Goal: Information Seeking & Learning: Learn about a topic

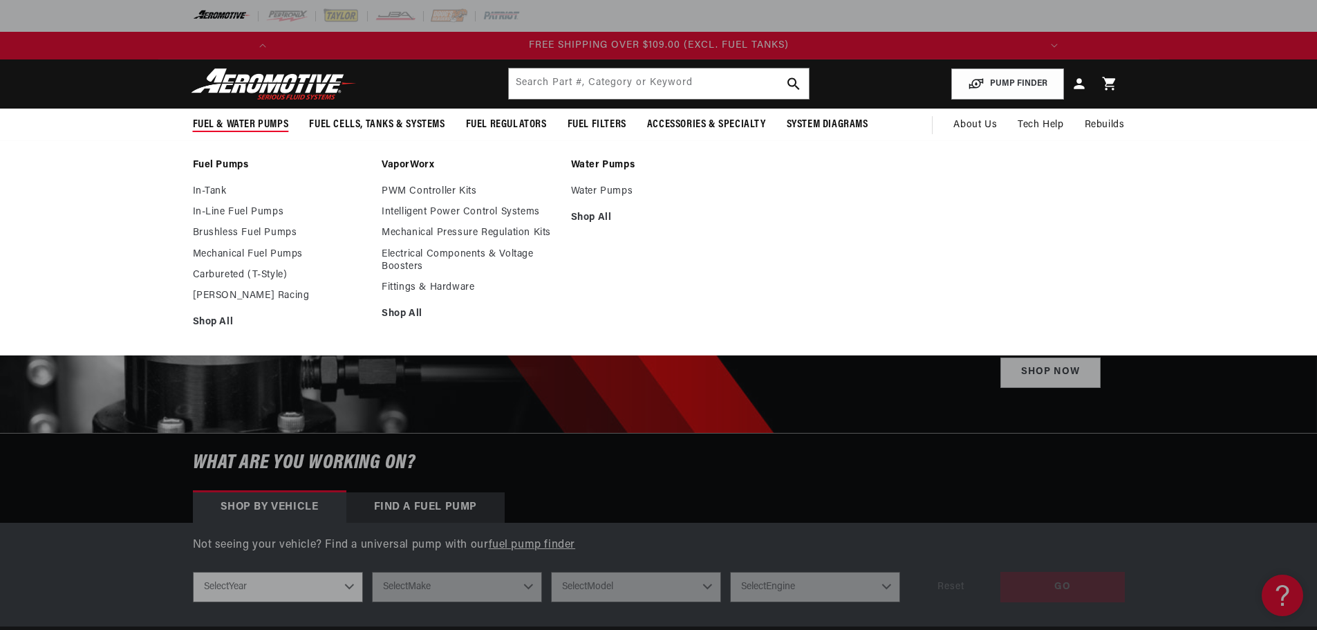
scroll to position [0, 1568]
click at [218, 252] on link "Mechanical Fuel Pumps" at bounding box center [281, 254] width 176 height 12
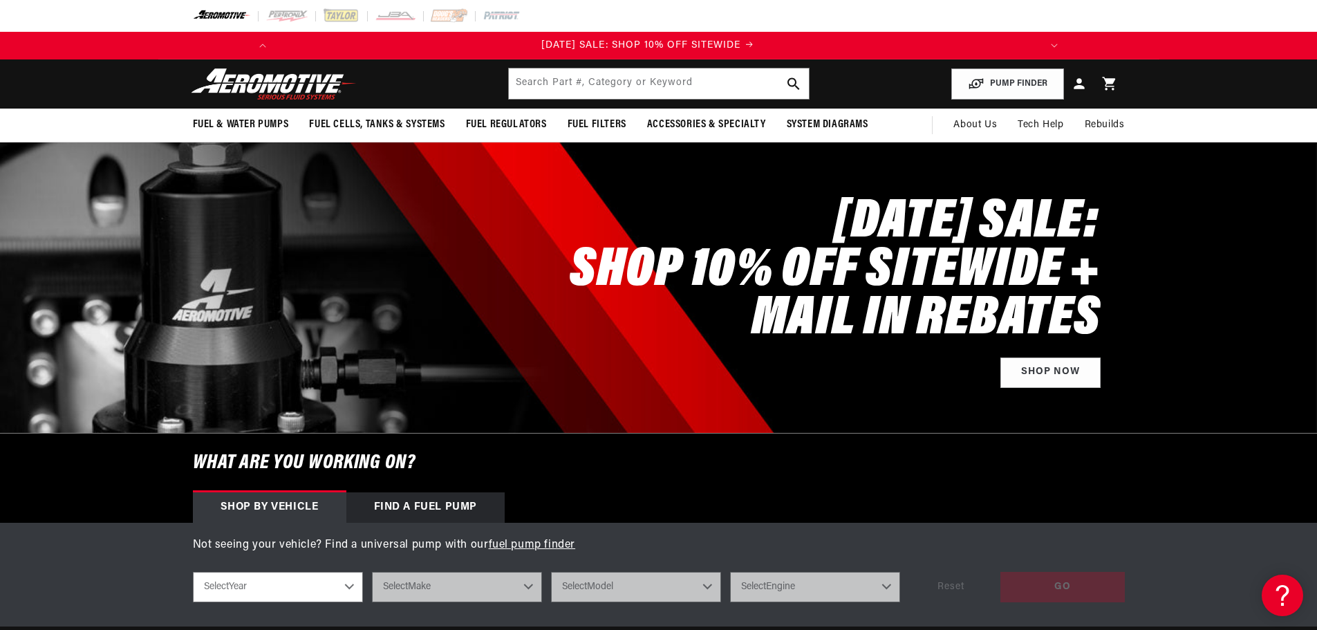
scroll to position [0, 0]
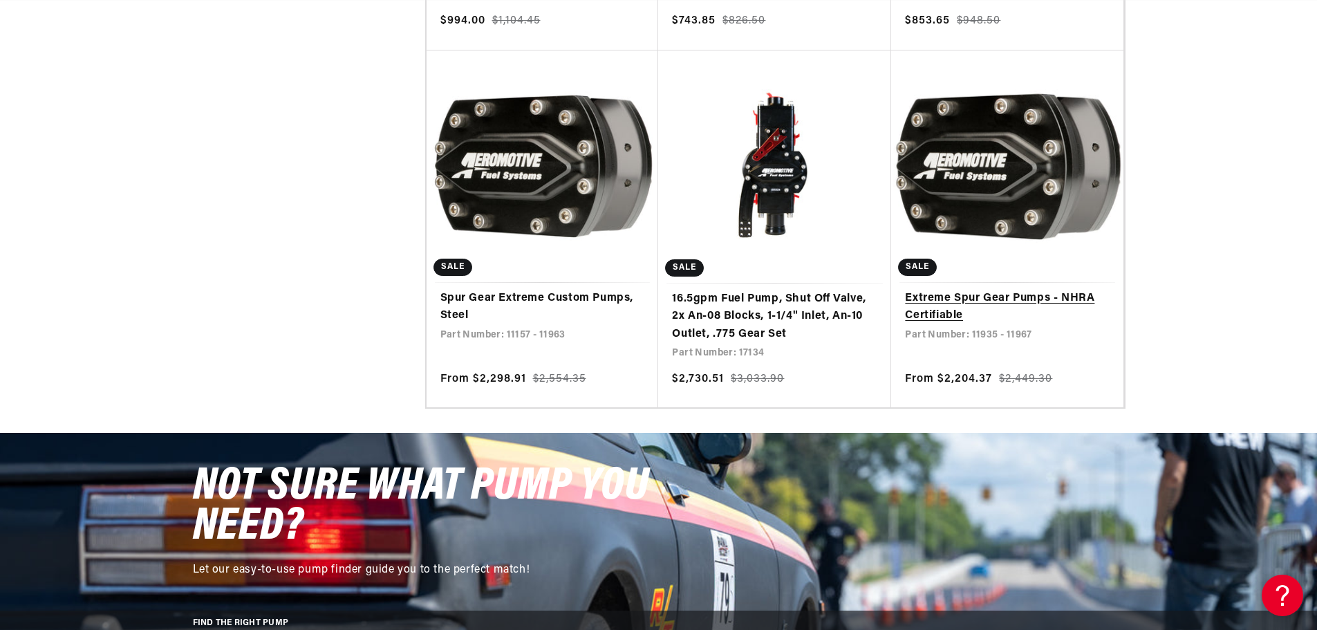
click at [984, 290] on link "Extreme Spur Gear Pumps - NHRA Certifiable" at bounding box center [1007, 307] width 205 height 35
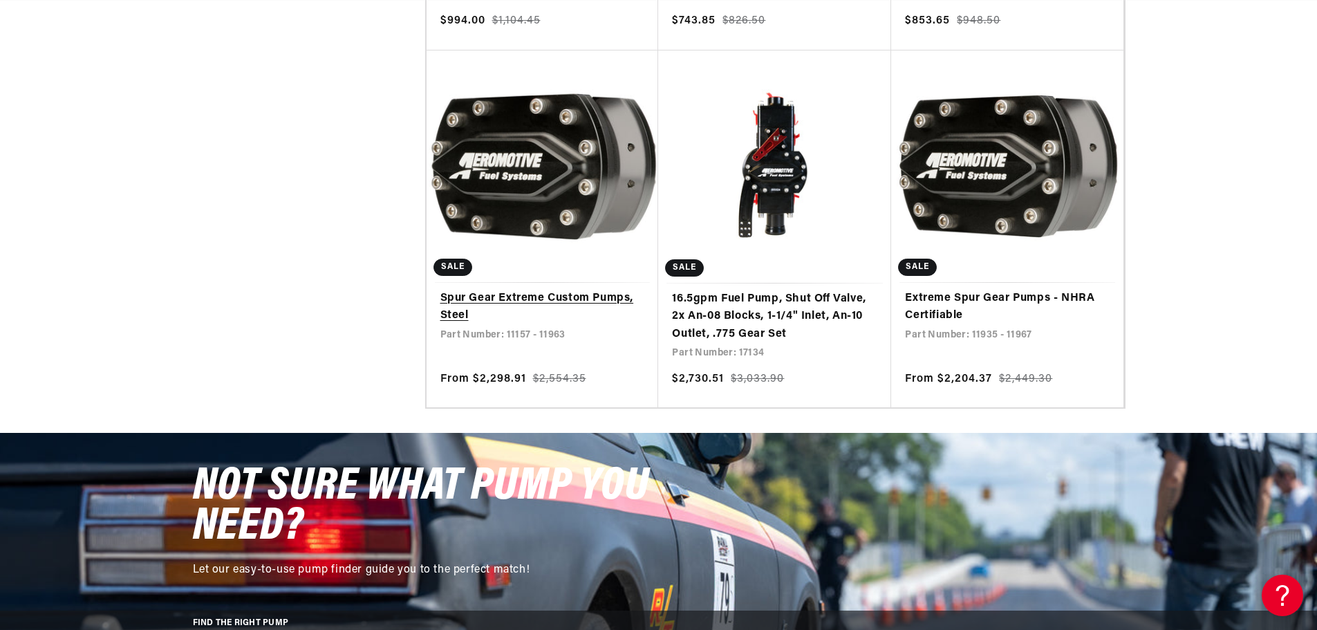
scroll to position [0, 1568]
click at [550, 296] on link "Spur Gear Extreme Custom Pumps, Steel" at bounding box center [542, 307] width 205 height 35
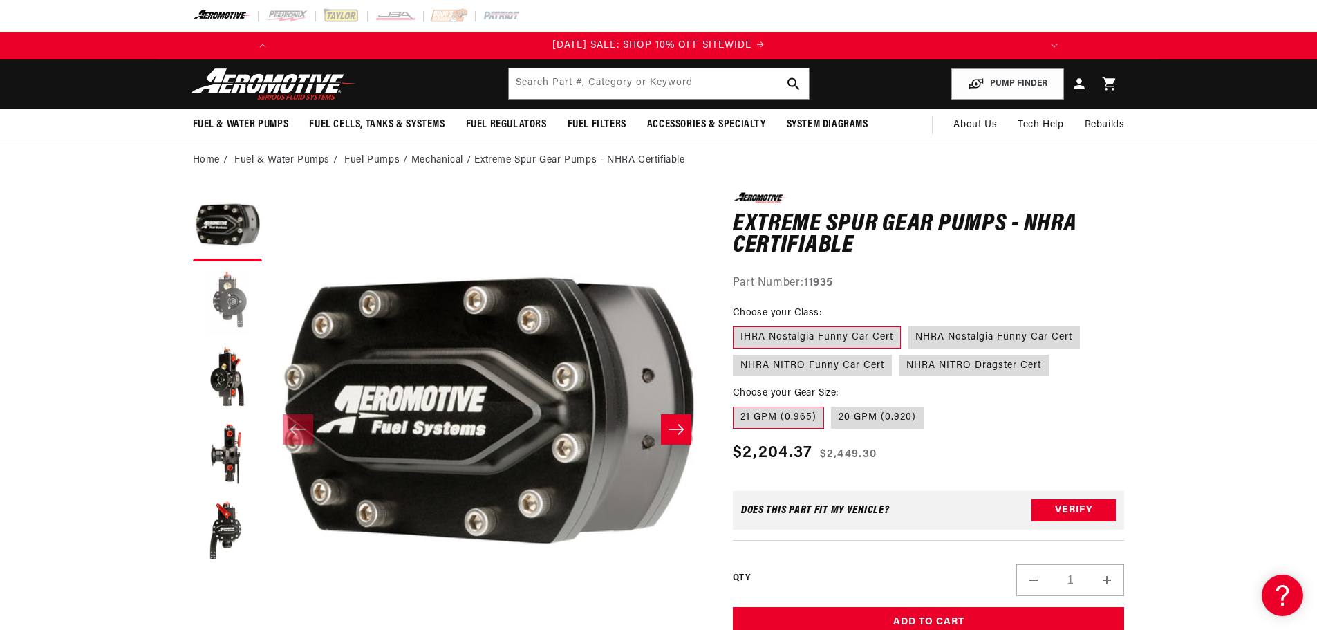
click at [218, 296] on button "Load image 2 in gallery view" at bounding box center [227, 302] width 69 height 69
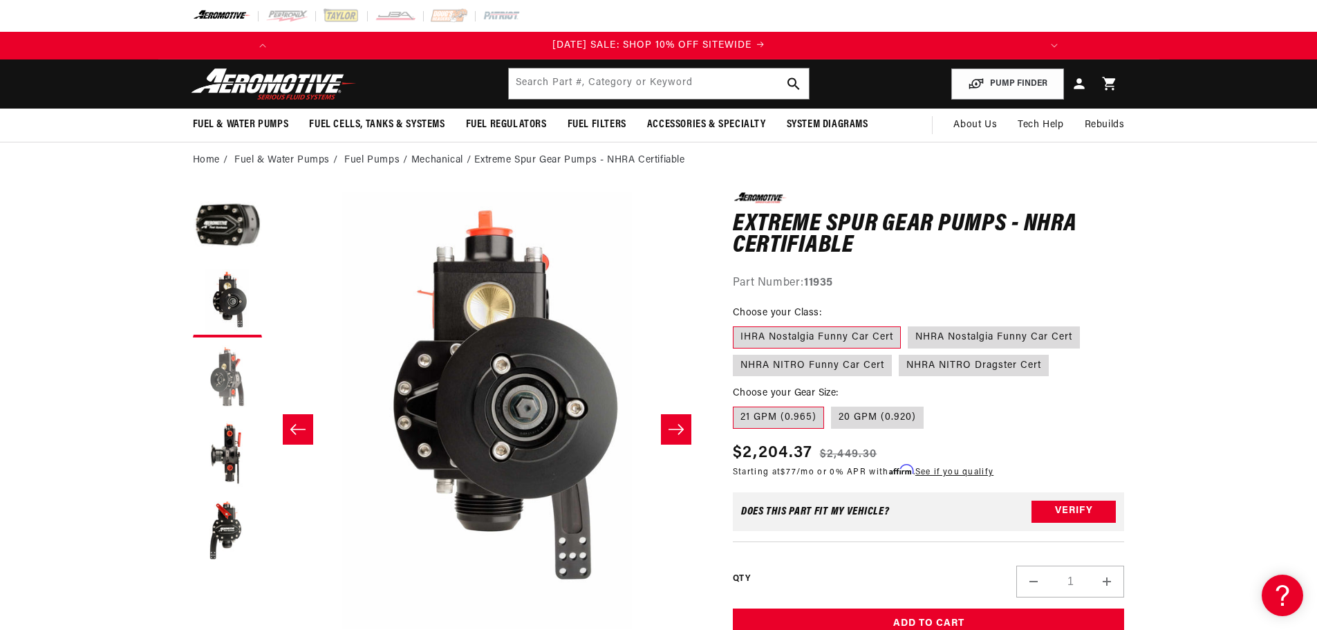
click at [218, 361] on button "Load image 3 in gallery view" at bounding box center [227, 378] width 69 height 69
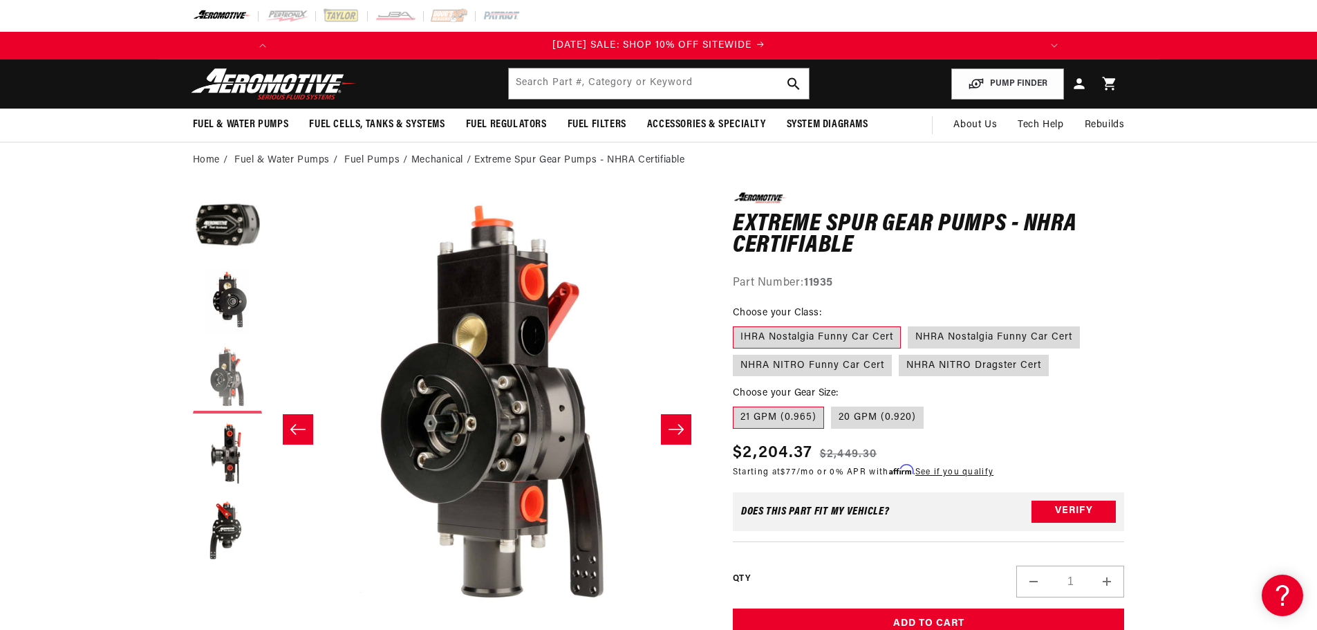
scroll to position [0, 873]
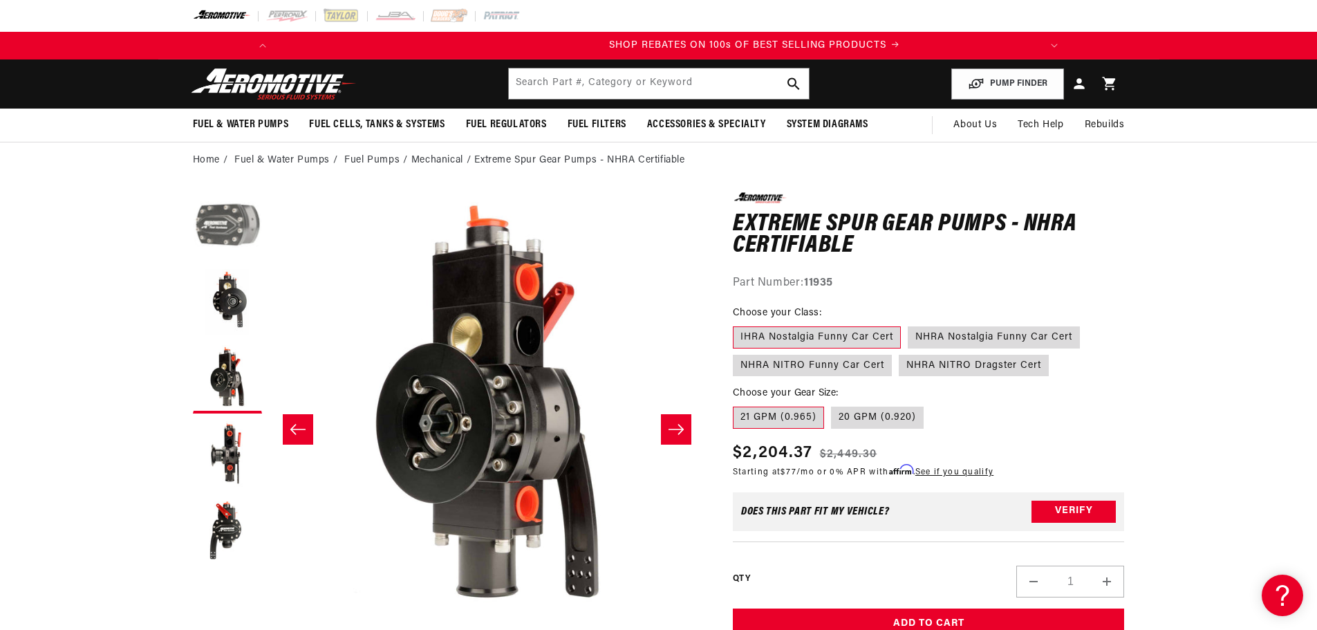
click at [232, 235] on button "Load image 1 in gallery view" at bounding box center [227, 226] width 69 height 69
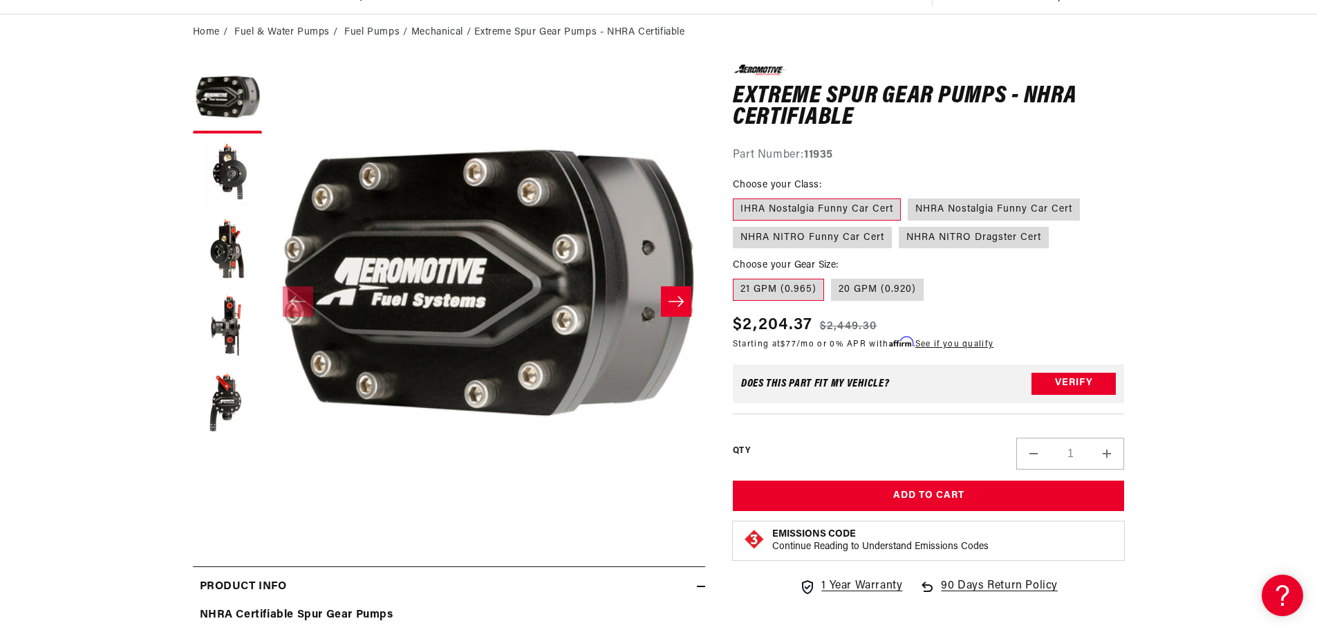
scroll to position [138, 0]
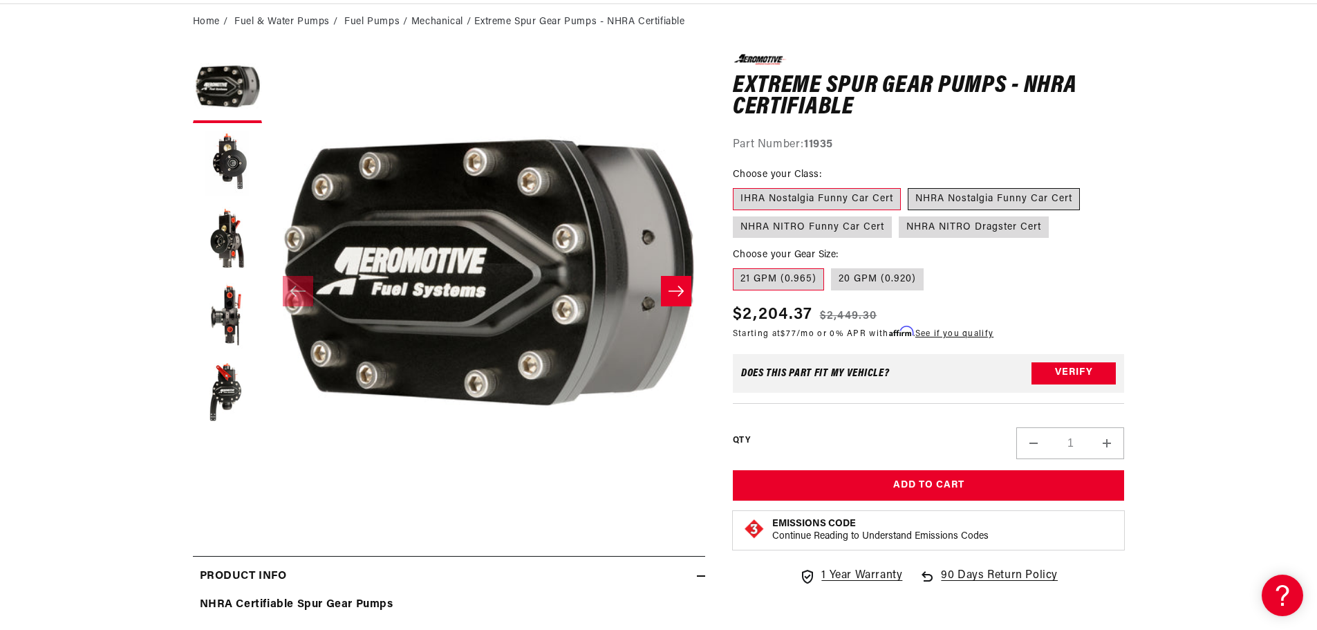
click at [974, 196] on label "NHRA Nostalgia Funny Car Cert" at bounding box center [994, 199] width 172 height 22
click at [909, 186] on input "NHRA Nostalgia Funny Car Cert" at bounding box center [908, 185] width 1 height 1
radio input "true"
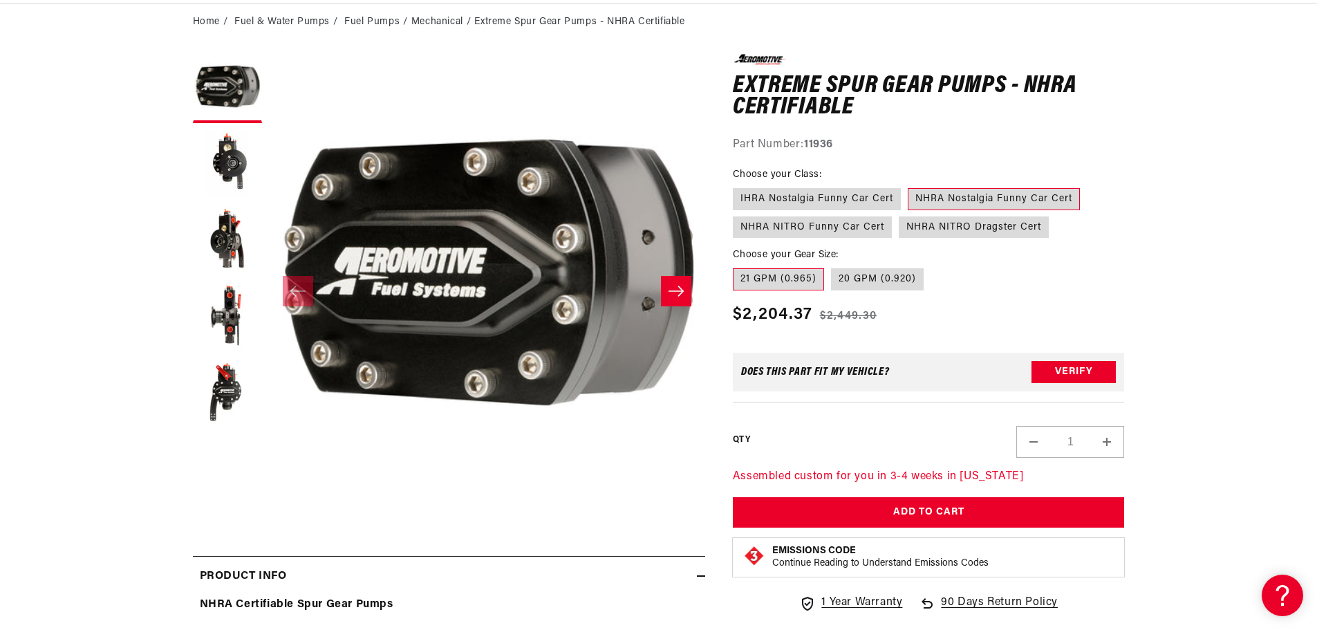
scroll to position [0, 1568]
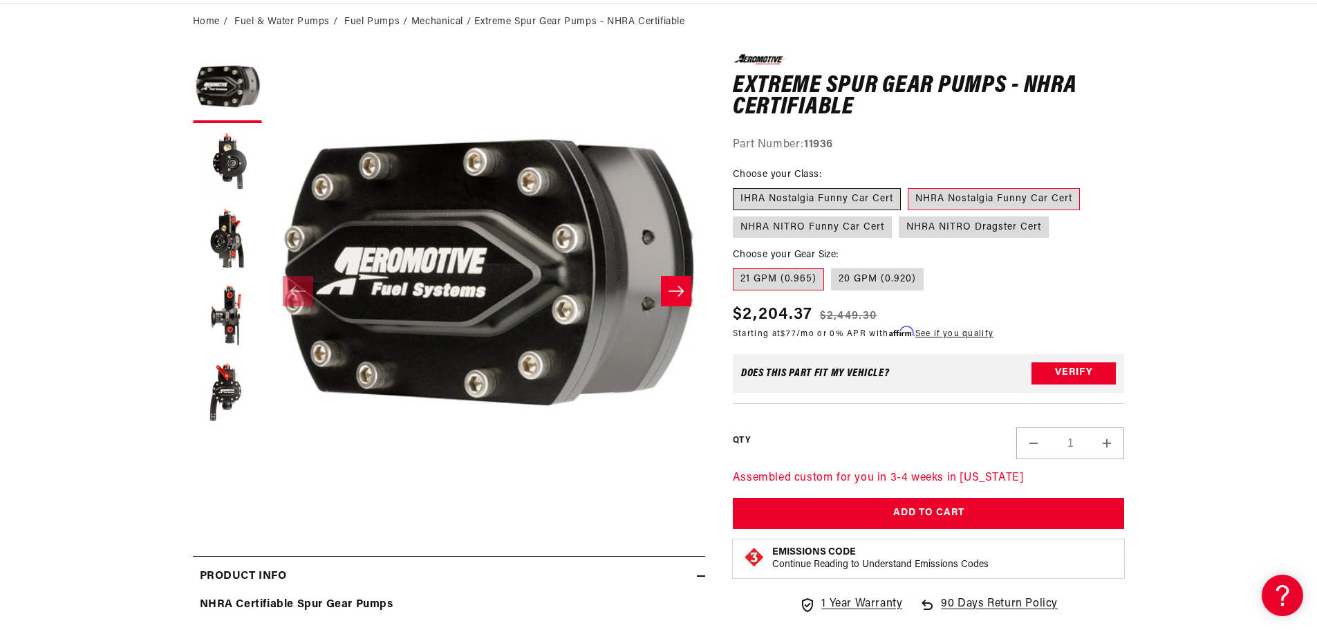
click at [805, 196] on label "IHRA Nostalgia Funny Car Cert" at bounding box center [817, 199] width 168 height 22
click at [737, 186] on input "IHRA Nostalgia Funny Car Cert" at bounding box center [736, 185] width 1 height 1
radio input "true"
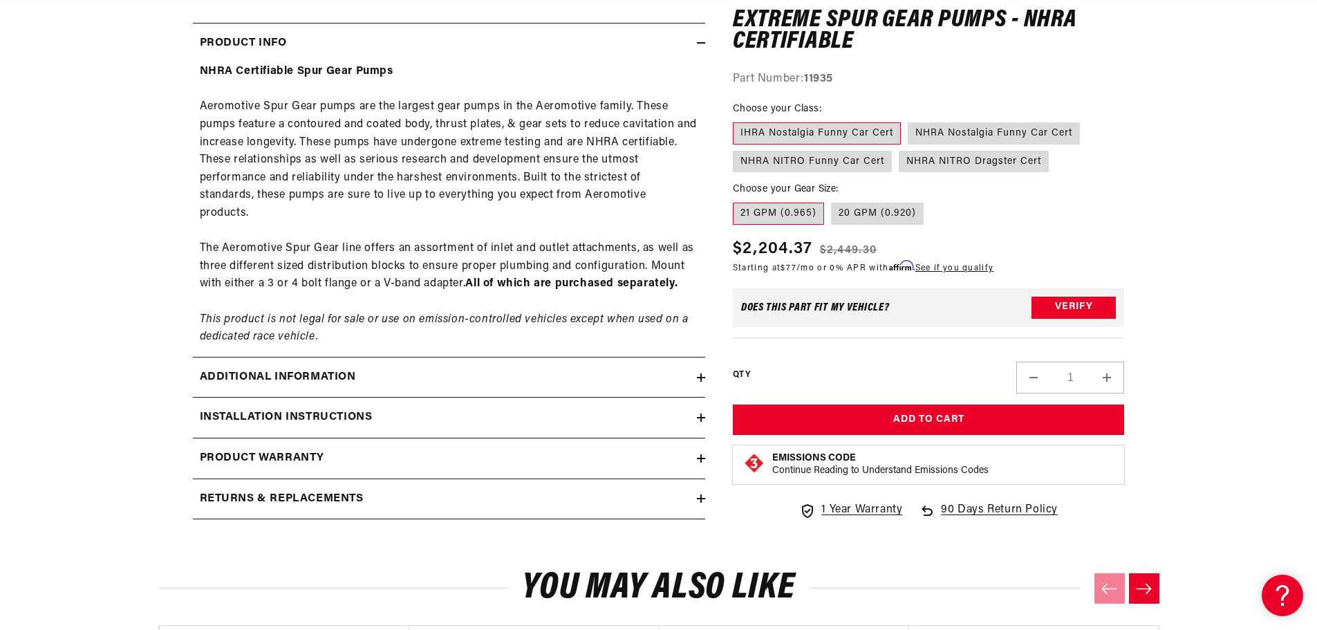
scroll to position [691, 0]
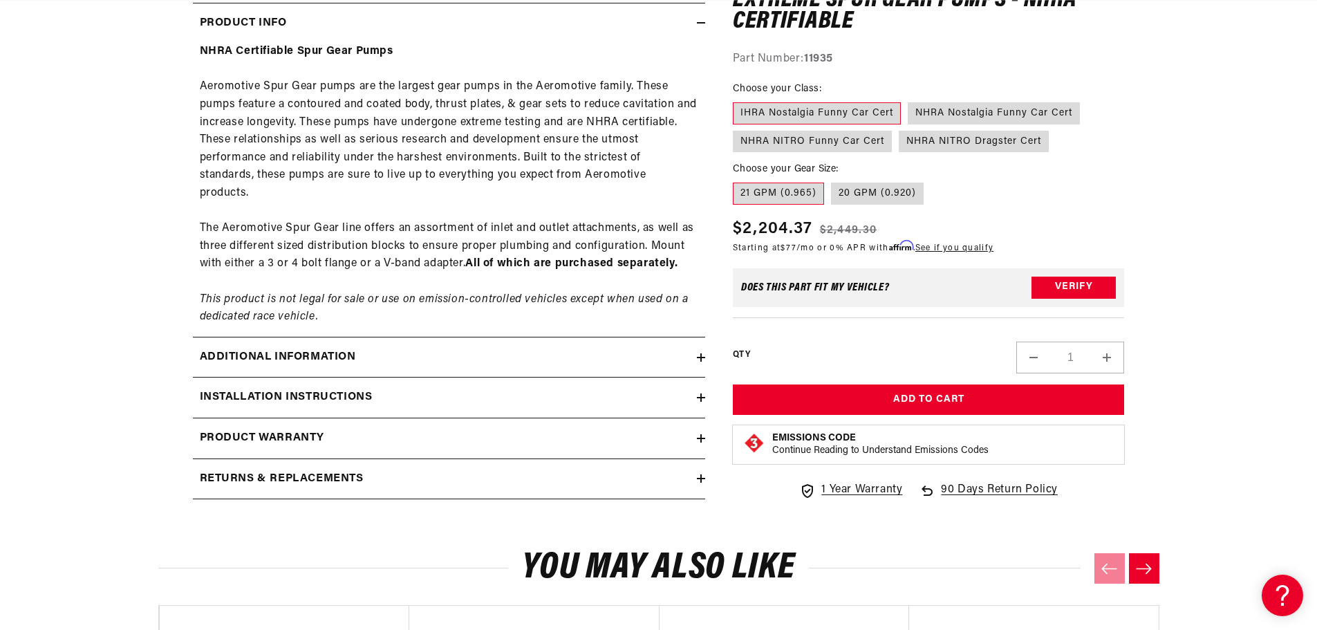
click at [702, 357] on icon at bounding box center [701, 357] width 8 height 0
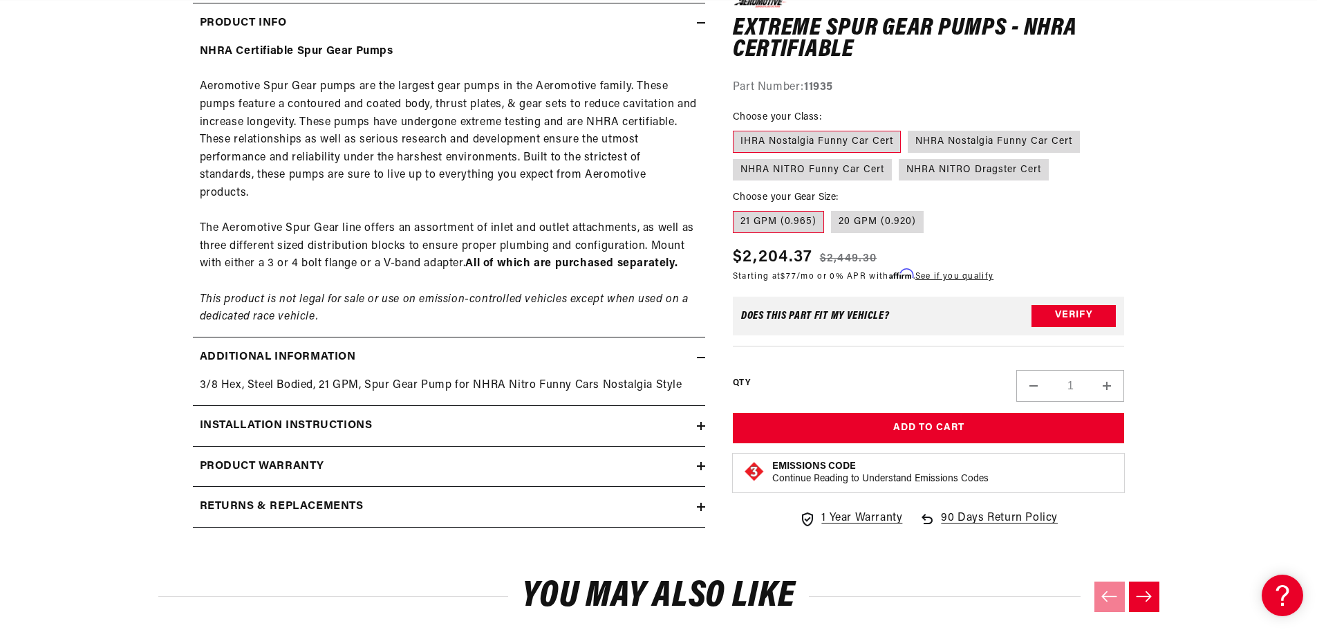
scroll to position [0, 784]
click at [700, 426] on icon at bounding box center [701, 426] width 8 height 0
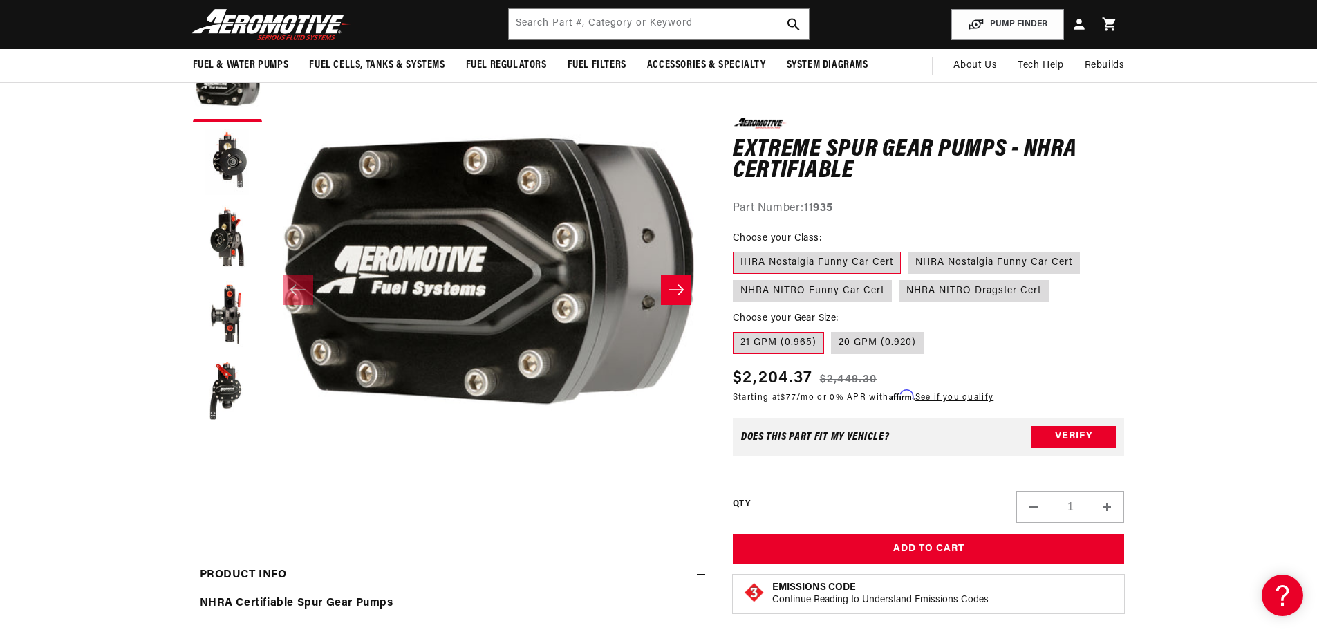
scroll to position [138, 0]
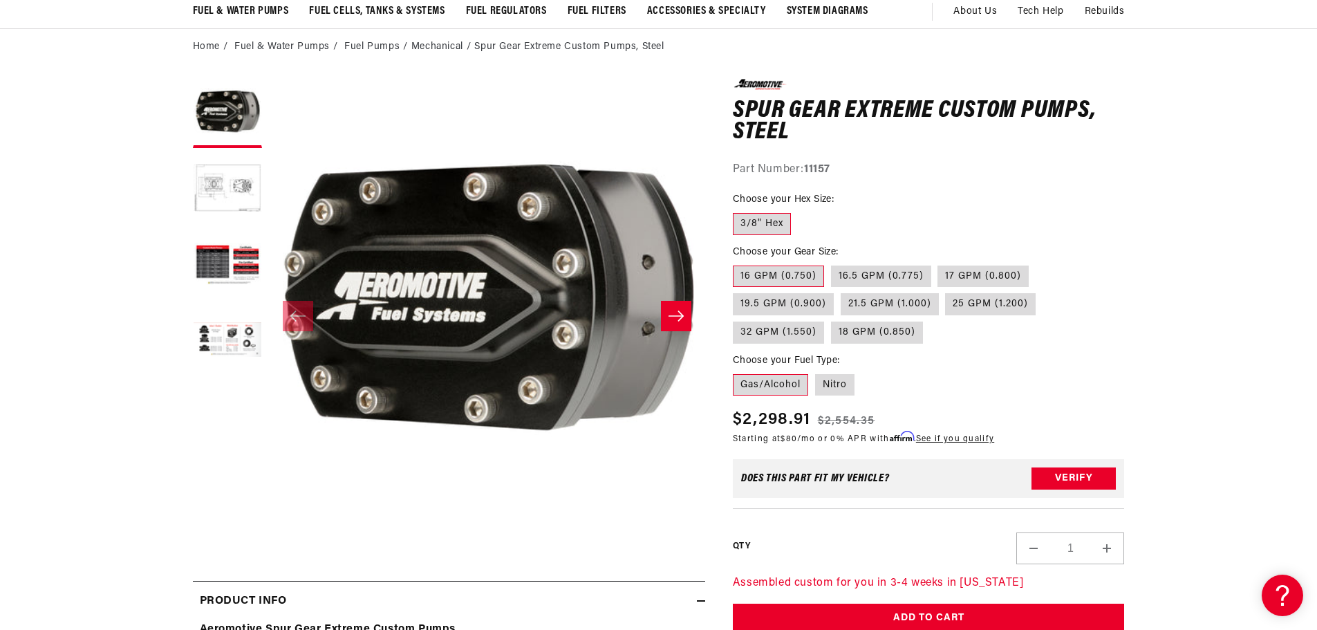
scroll to position [138, 0]
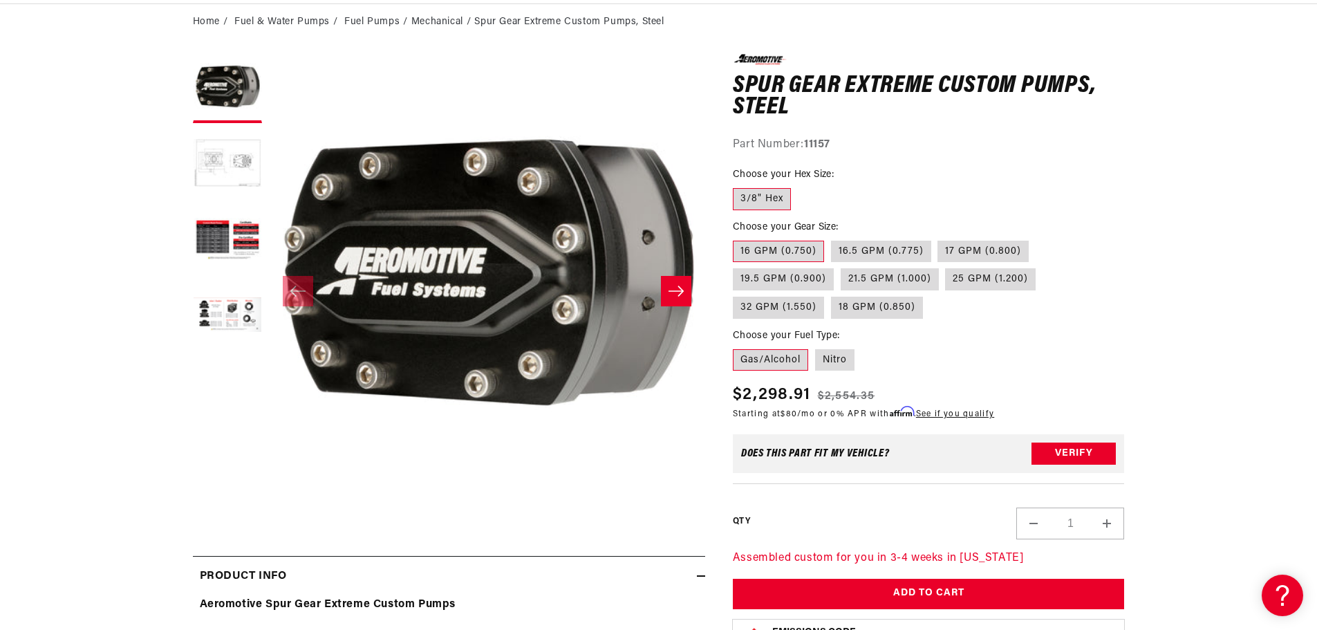
click at [217, 162] on button "Load image 2 in gallery view" at bounding box center [227, 164] width 69 height 69
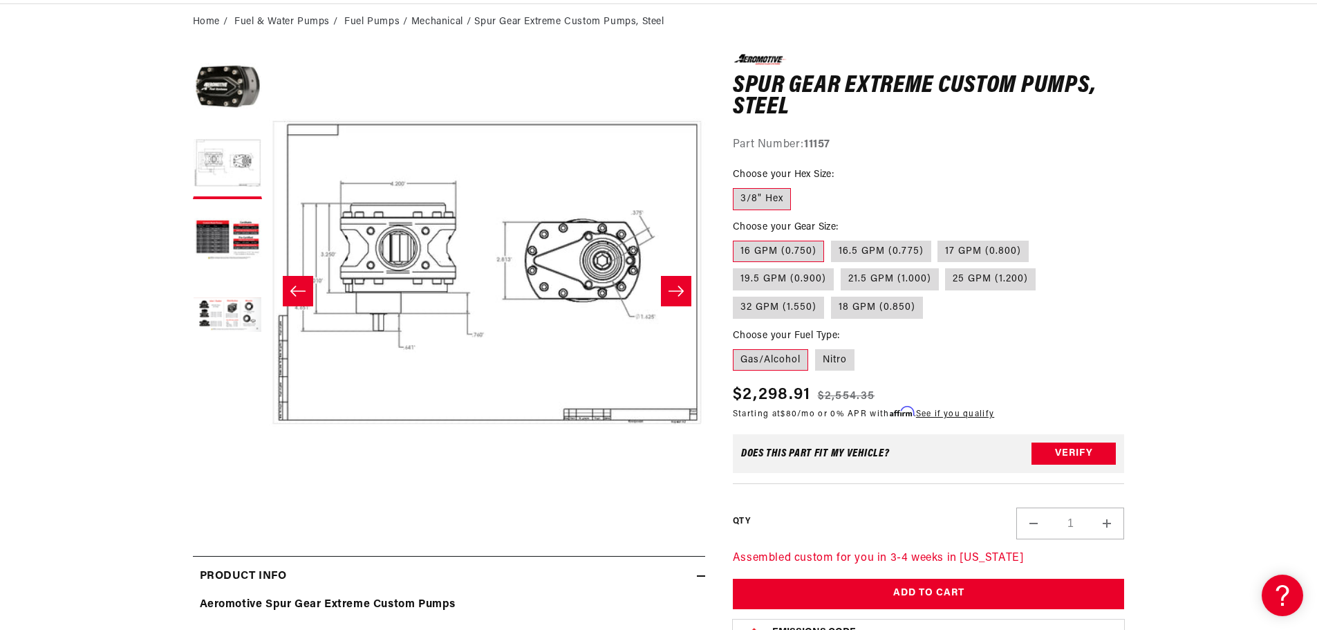
scroll to position [0, 1568]
click at [221, 243] on button "Load image 3 in gallery view" at bounding box center [227, 240] width 69 height 69
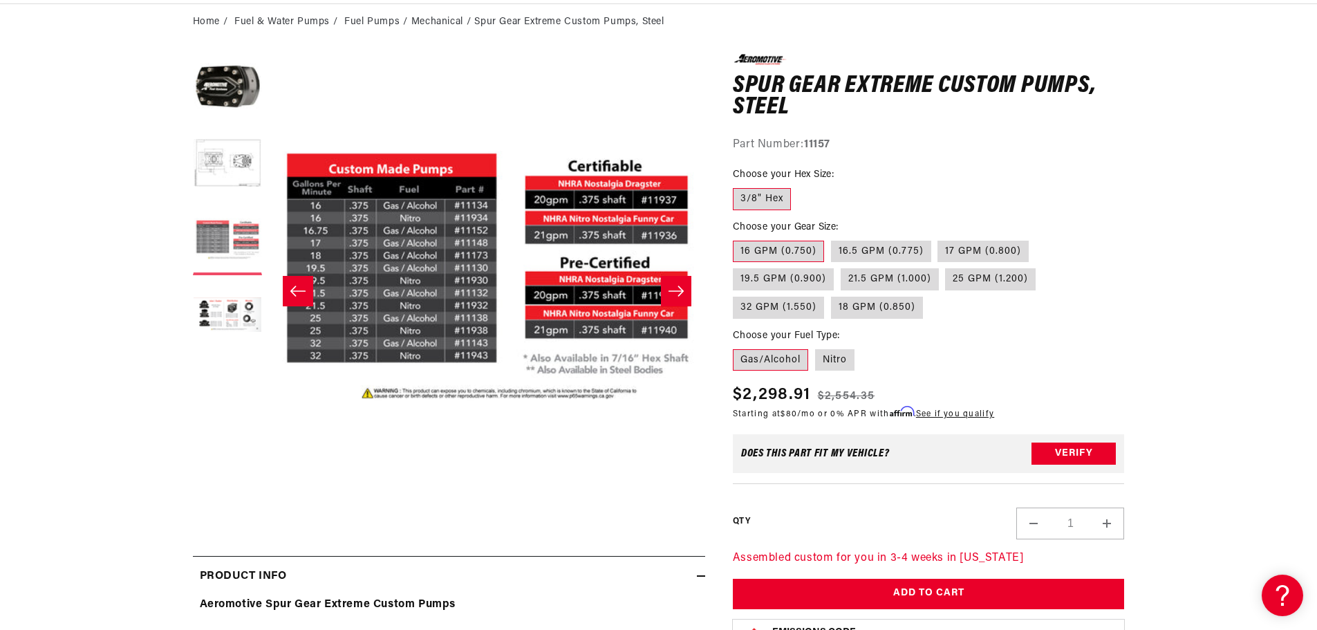
click at [240, 240] on button "Load image 3 in gallery view" at bounding box center [227, 240] width 69 height 69
click at [236, 239] on button "Load image 3 in gallery view" at bounding box center [227, 240] width 69 height 69
click at [229, 166] on button "Load image 2 in gallery view" at bounding box center [227, 164] width 69 height 69
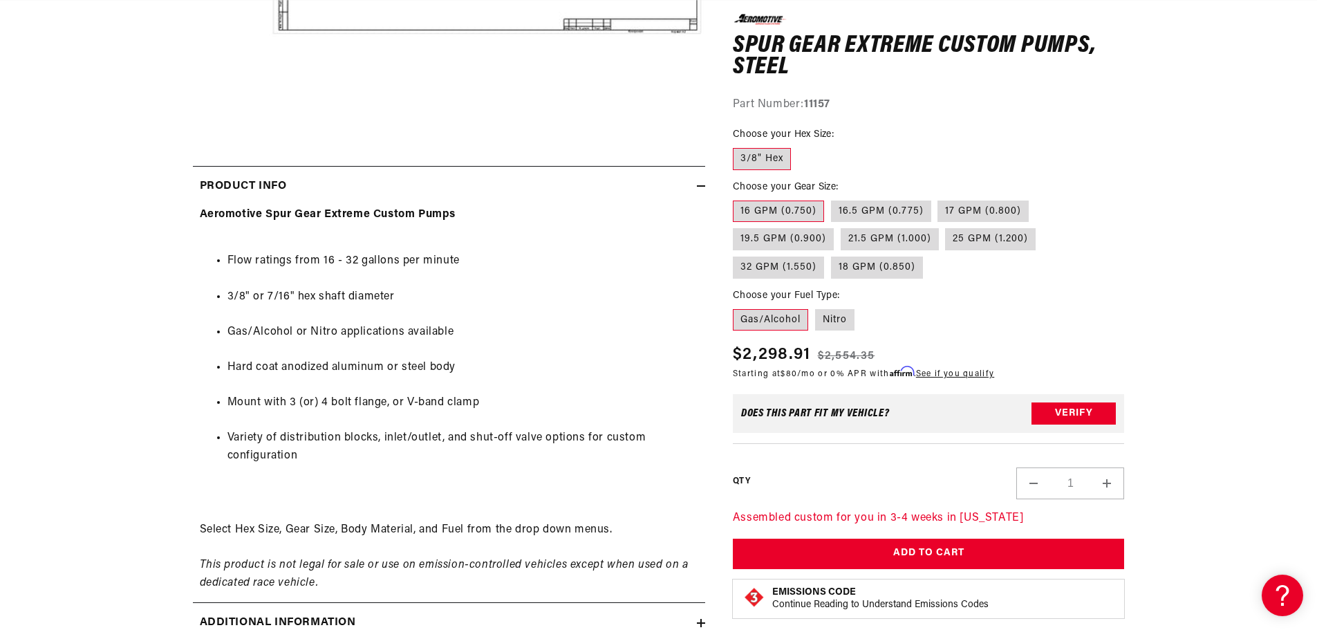
scroll to position [0, 0]
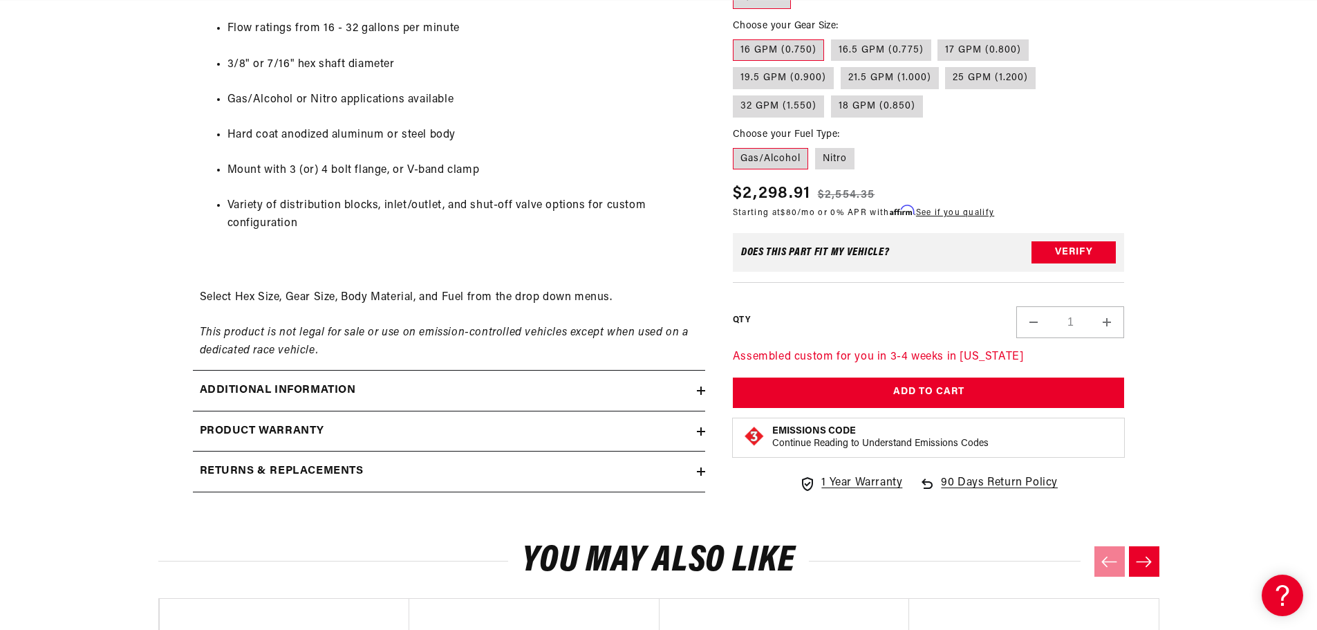
click at [699, 387] on icon at bounding box center [701, 391] width 8 height 8
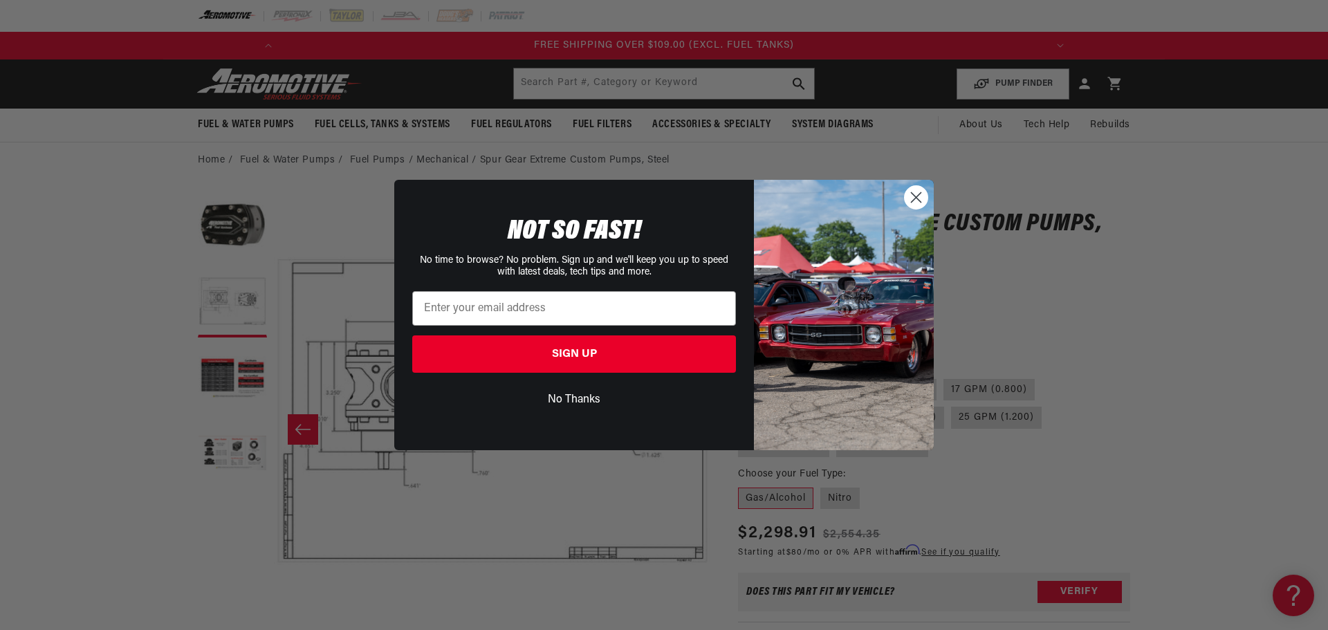
click at [571, 401] on button "No Thanks" at bounding box center [574, 400] width 324 height 26
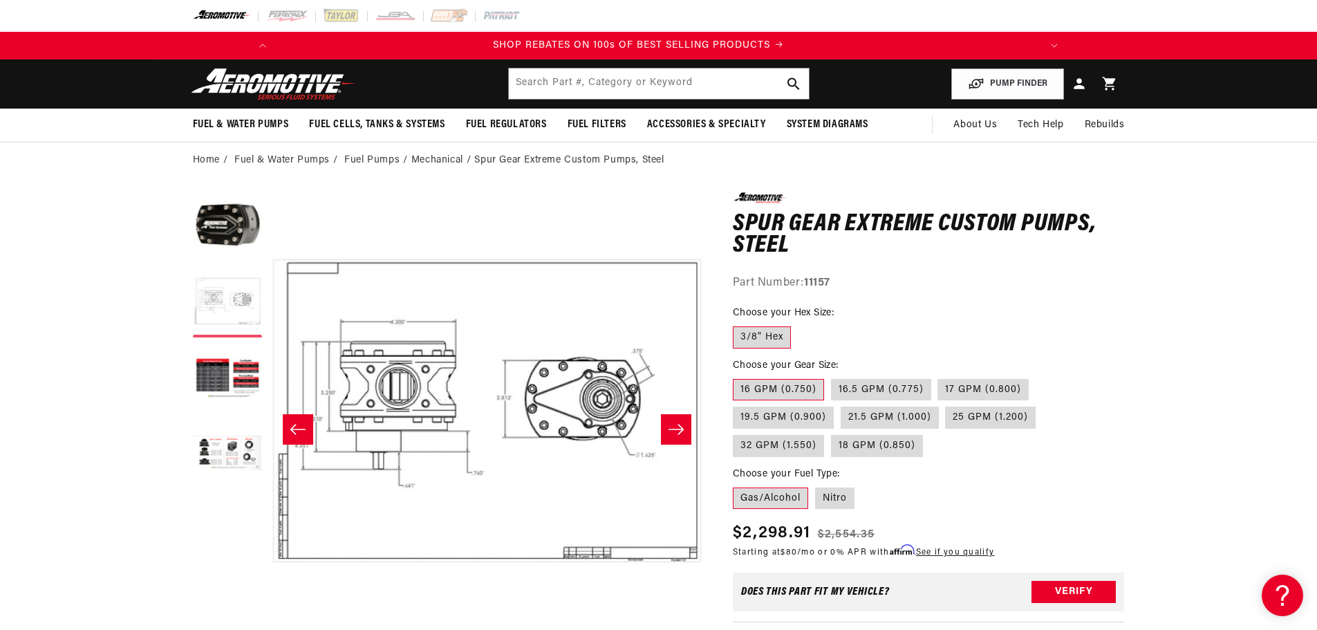
click at [231, 305] on button "Load image 2 in gallery view" at bounding box center [227, 302] width 69 height 69
click at [224, 375] on button "Load image 3 in gallery view" at bounding box center [227, 378] width 69 height 69
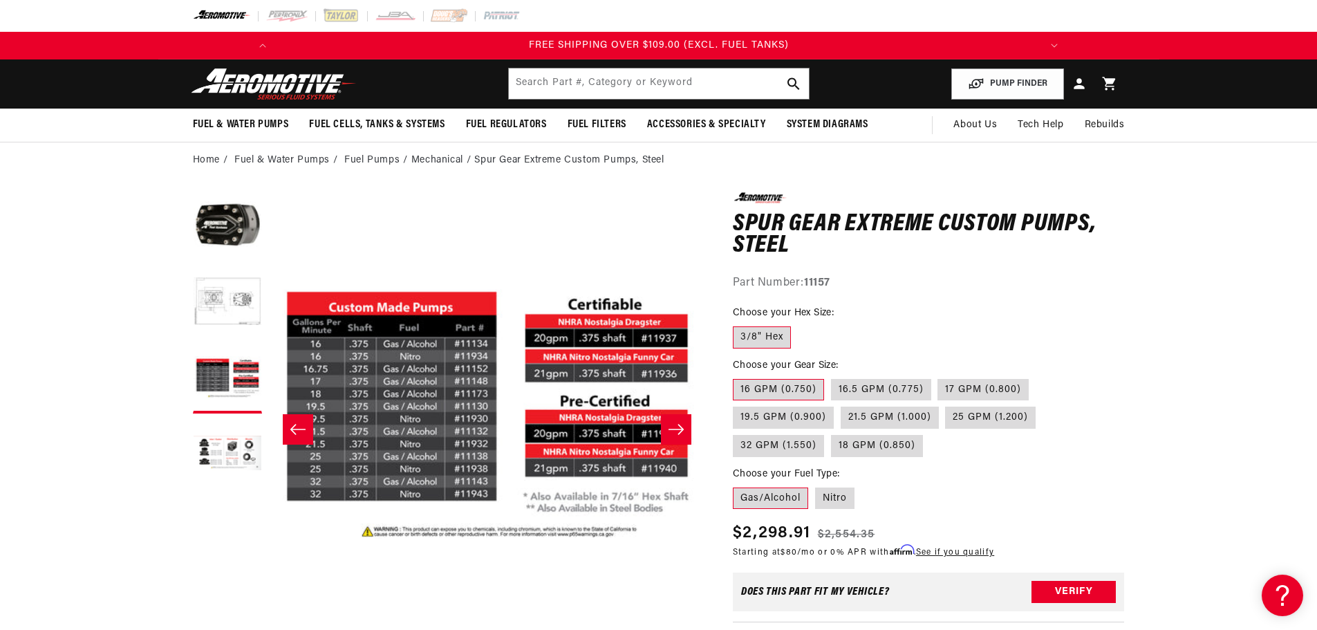
click at [230, 315] on button "Load image 2 in gallery view" at bounding box center [227, 302] width 69 height 69
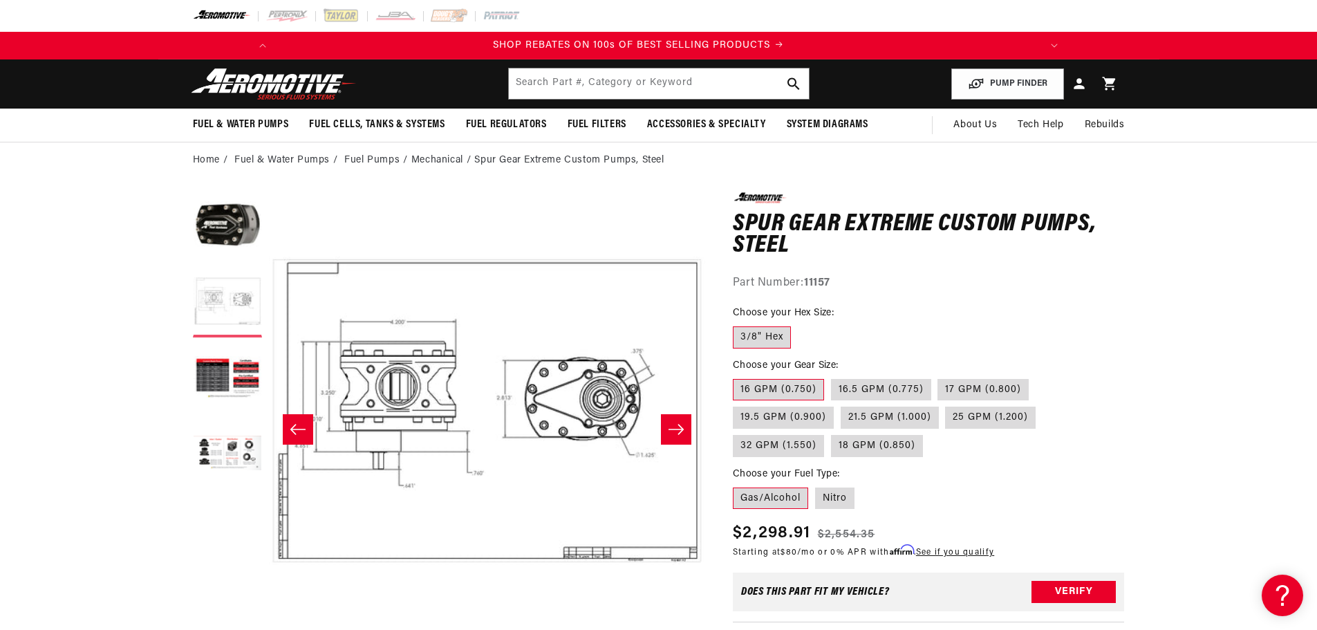
click at [224, 297] on button "Load image 2 in gallery view" at bounding box center [227, 302] width 69 height 69
click at [223, 446] on button "Load image 4 in gallery view" at bounding box center [227, 454] width 69 height 69
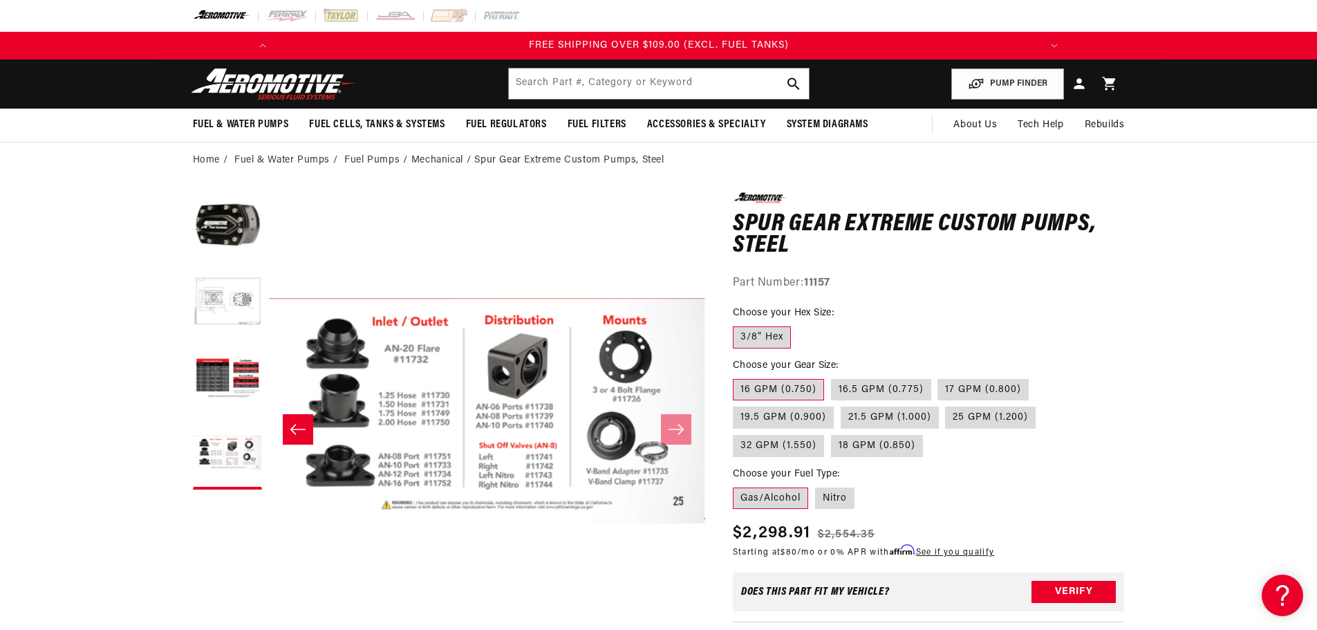
click at [231, 301] on button "Load image 2 in gallery view" at bounding box center [227, 302] width 69 height 69
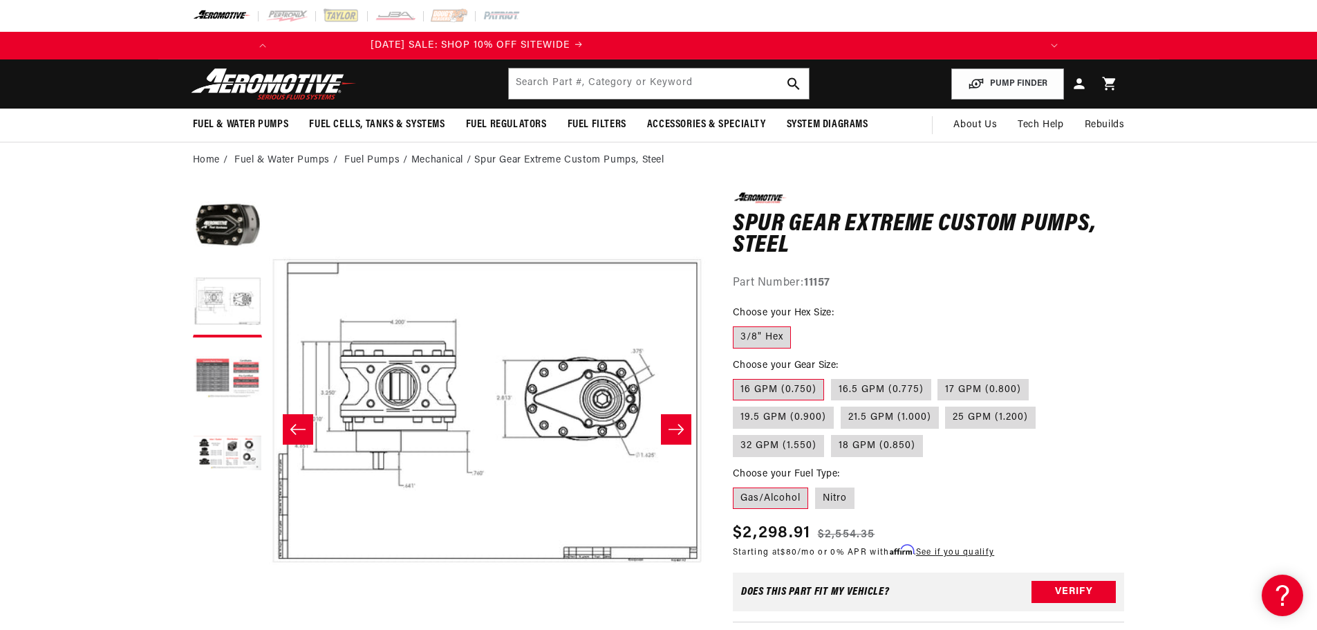
click at [230, 373] on button "Load image 3 in gallery view" at bounding box center [227, 378] width 69 height 69
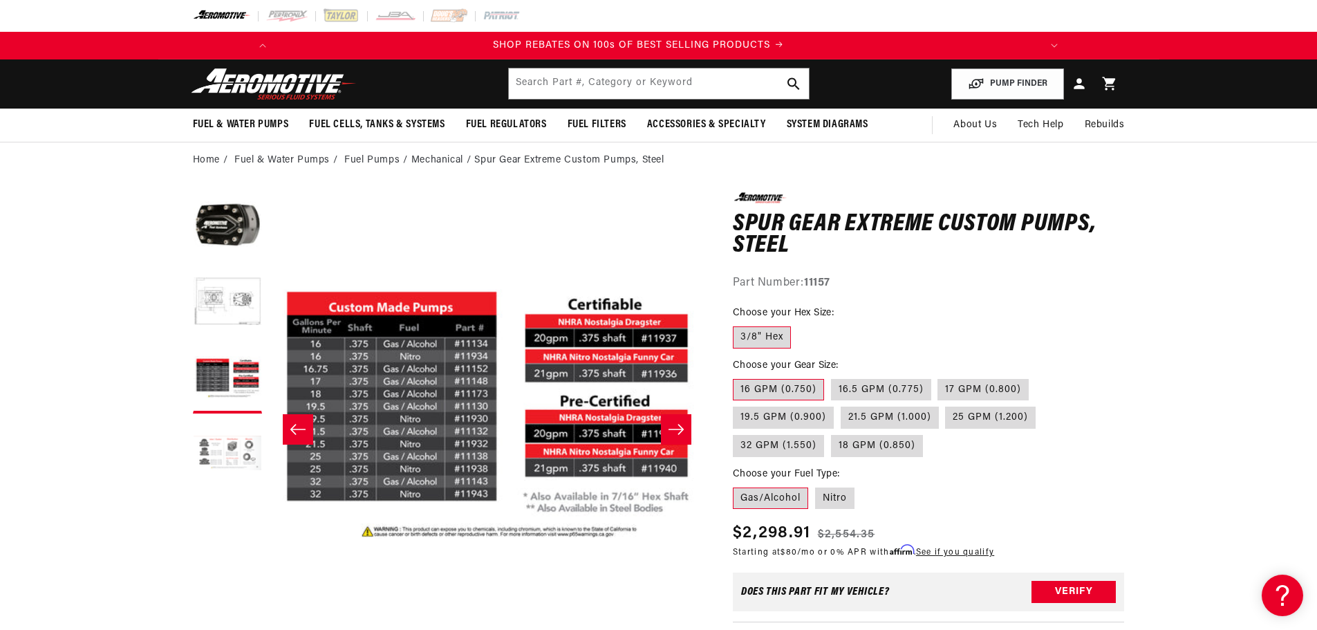
click at [212, 434] on button "Load image 4 in gallery view" at bounding box center [227, 454] width 69 height 69
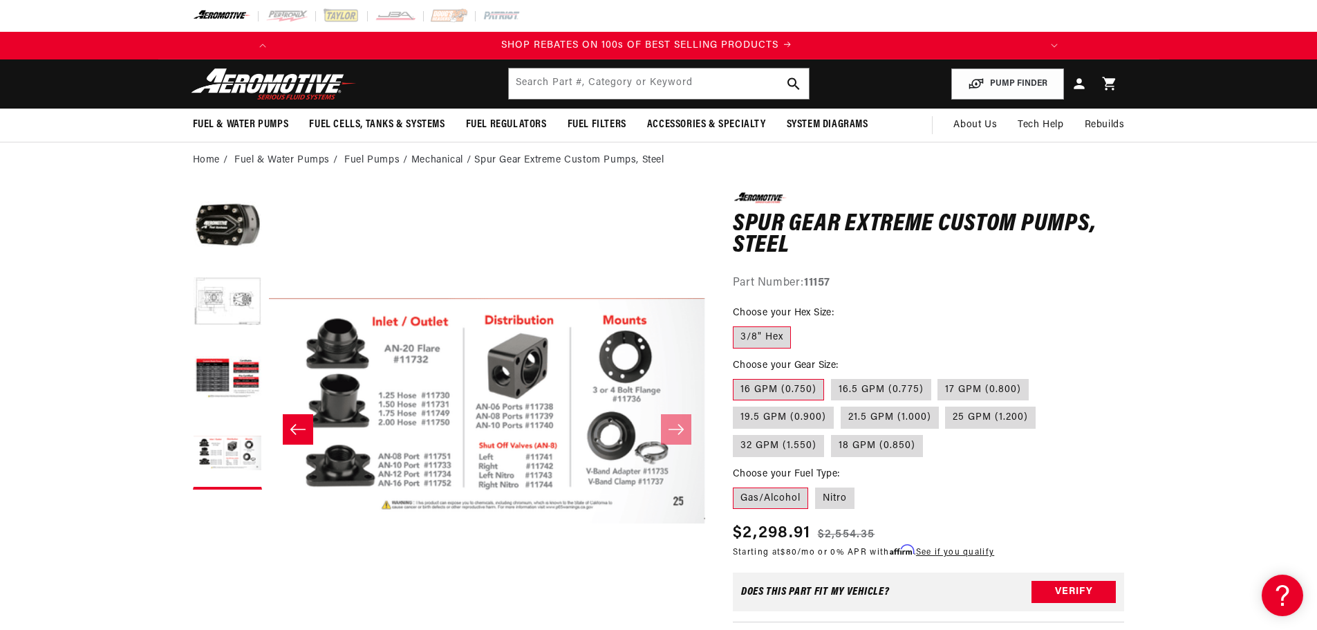
scroll to position [0, 784]
drag, startPoint x: 120, startPoint y: 360, endPoint x: 152, endPoint y: 239, distance: 126.0
click at [214, 373] on button "Load image 3 in gallery view" at bounding box center [227, 378] width 69 height 69
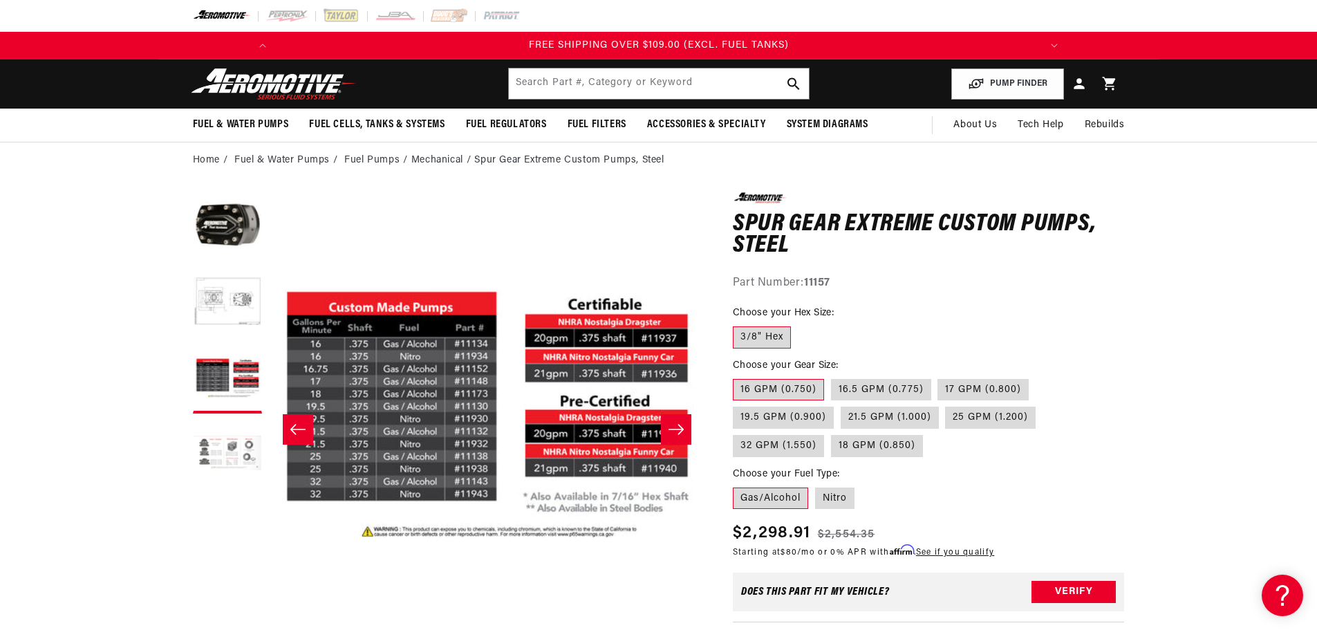
click at [228, 452] on button "Load image 4 in gallery view" at bounding box center [227, 454] width 69 height 69
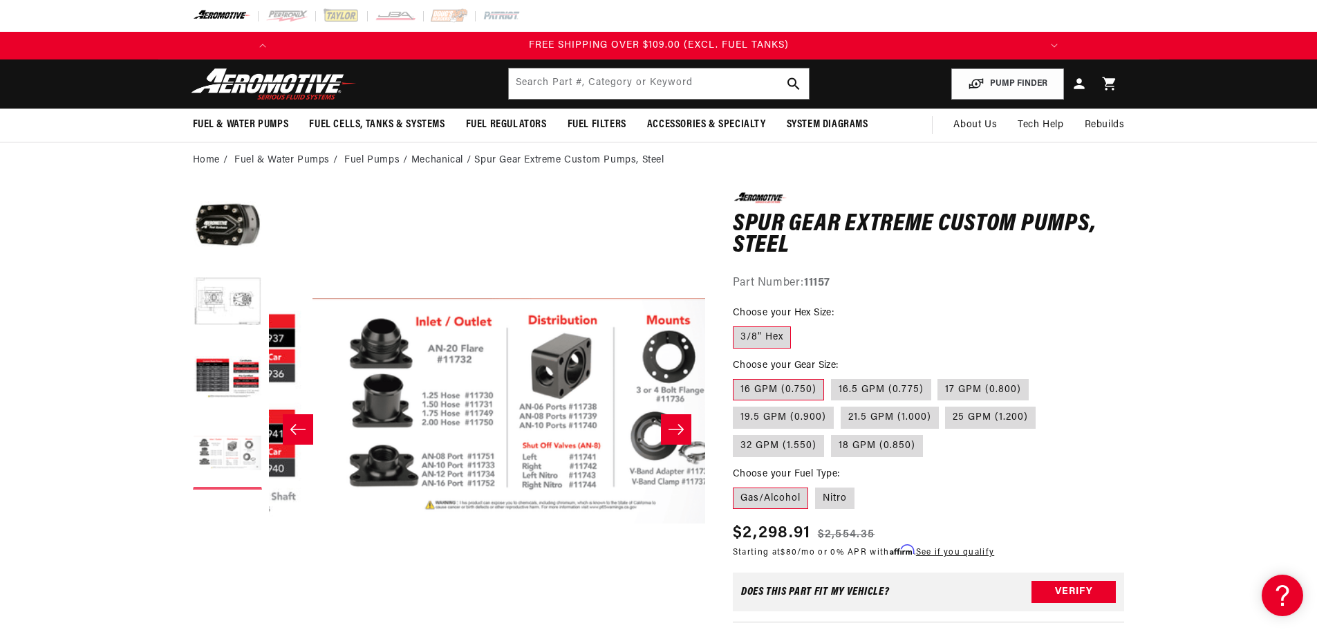
scroll to position [0, 1310]
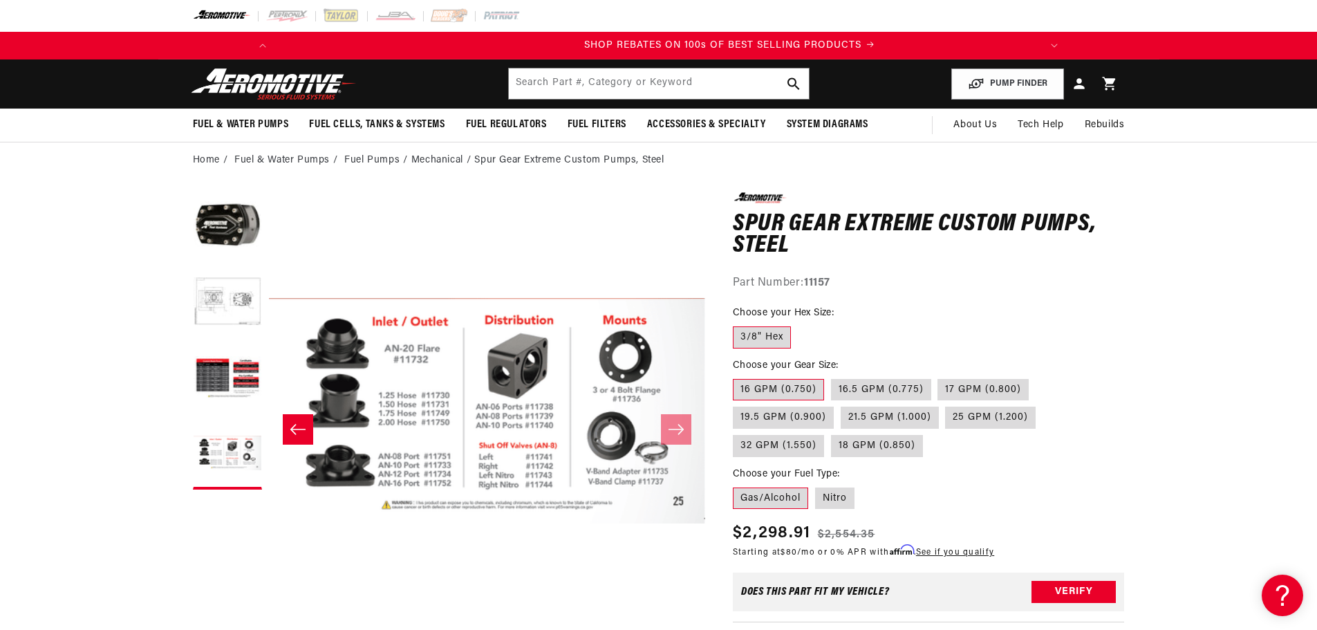
click at [304, 429] on icon "Slide left" at bounding box center [298, 429] width 17 height 14
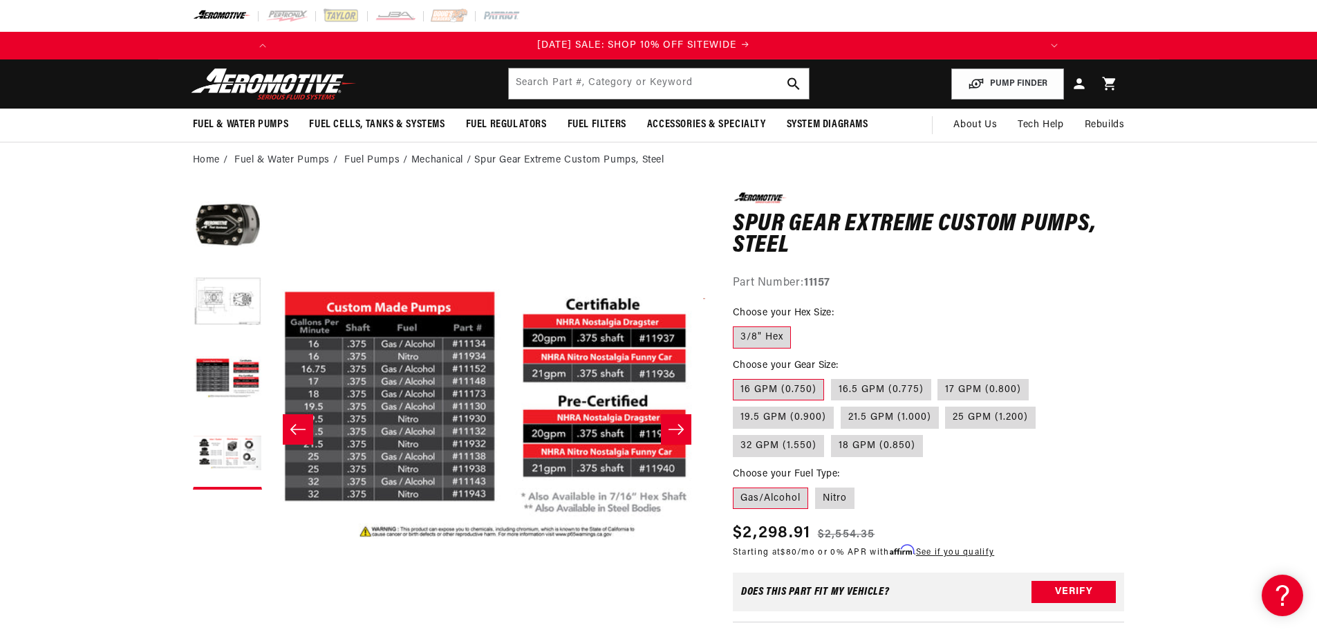
scroll to position [0, 873]
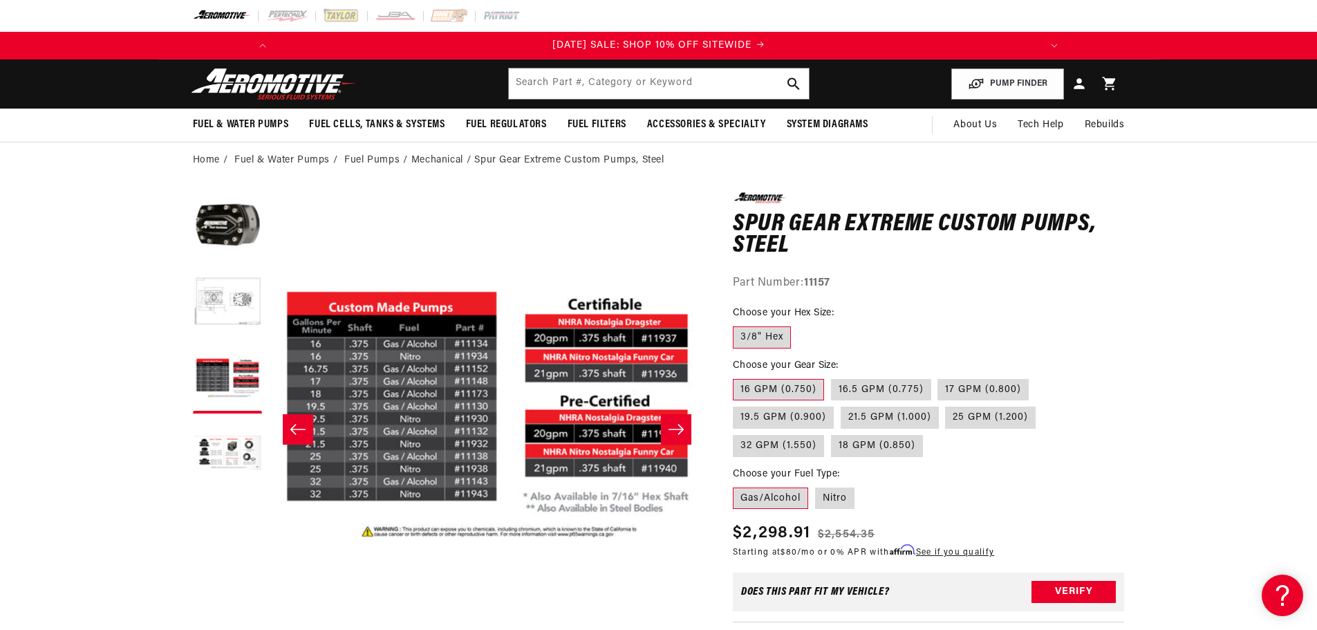
click at [679, 429] on icon "Slide right" at bounding box center [676, 429] width 15 height 10
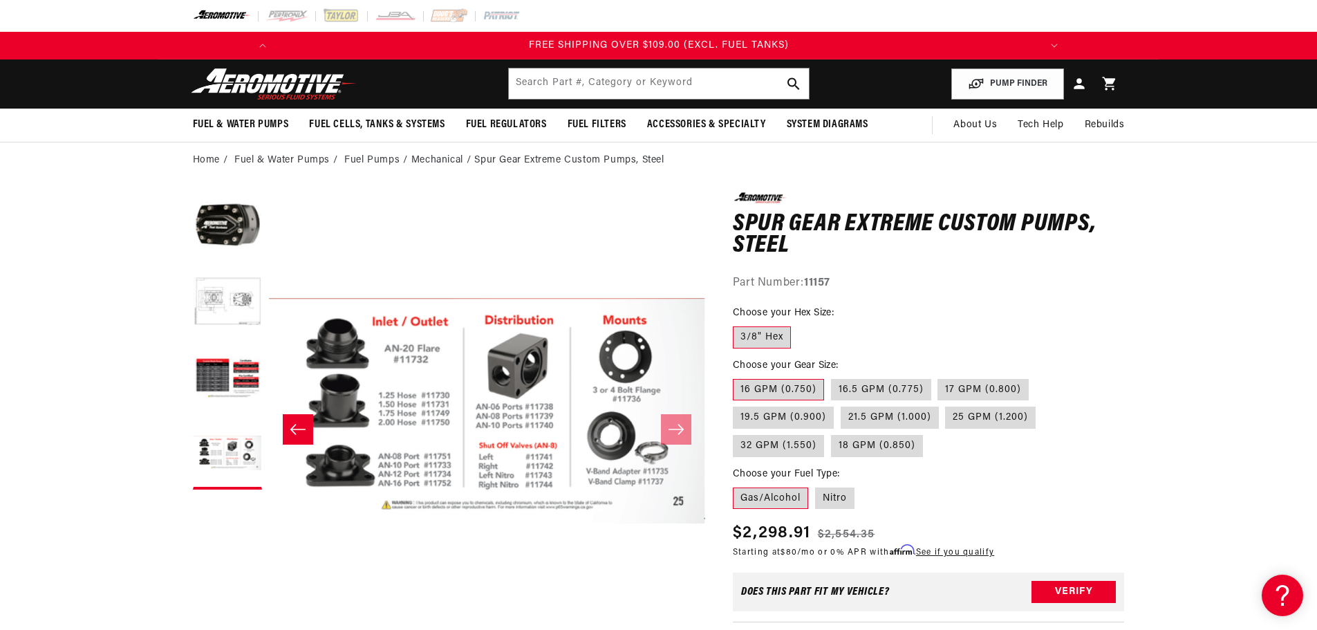
scroll to position [0, 1568]
click at [294, 429] on icon "Slide left" at bounding box center [298, 429] width 17 height 14
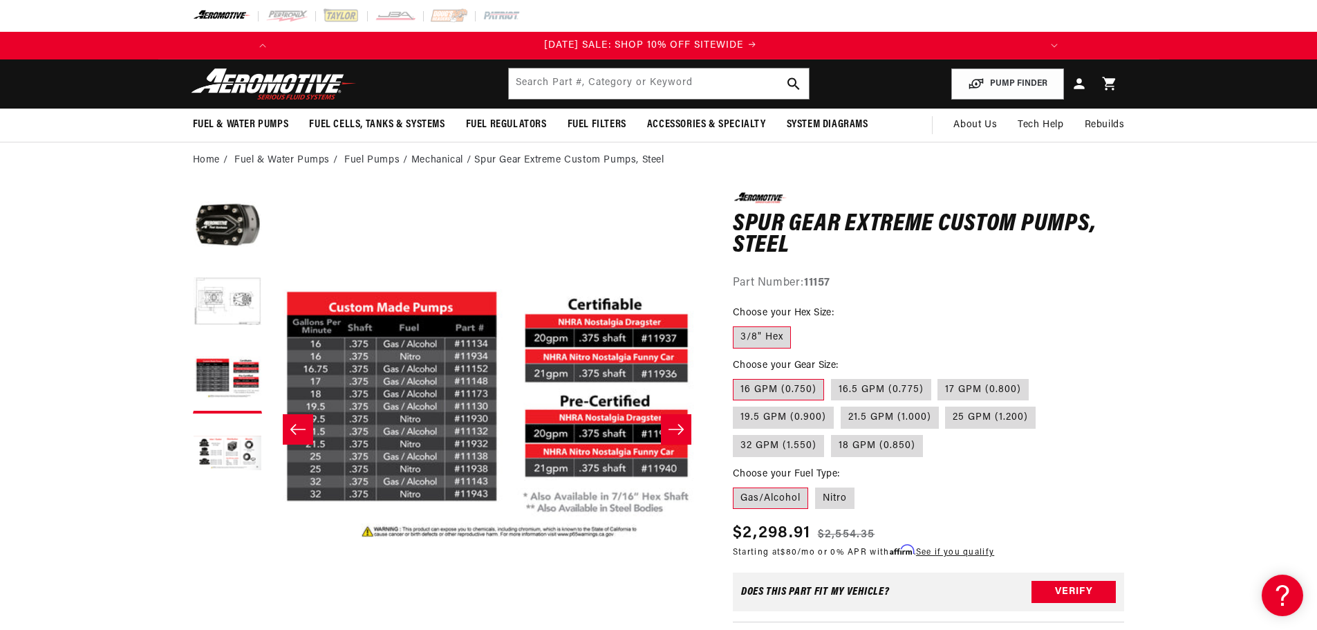
scroll to position [0, 0]
click at [295, 427] on icon "Slide left" at bounding box center [298, 429] width 17 height 14
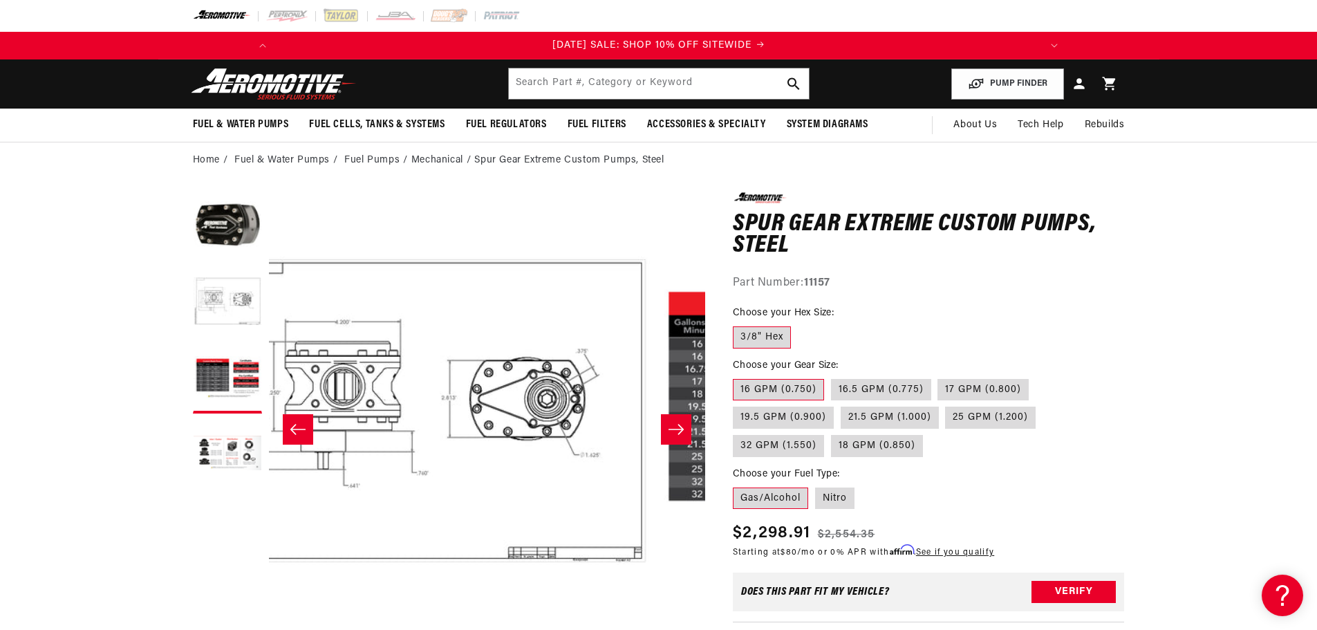
scroll to position [0, 436]
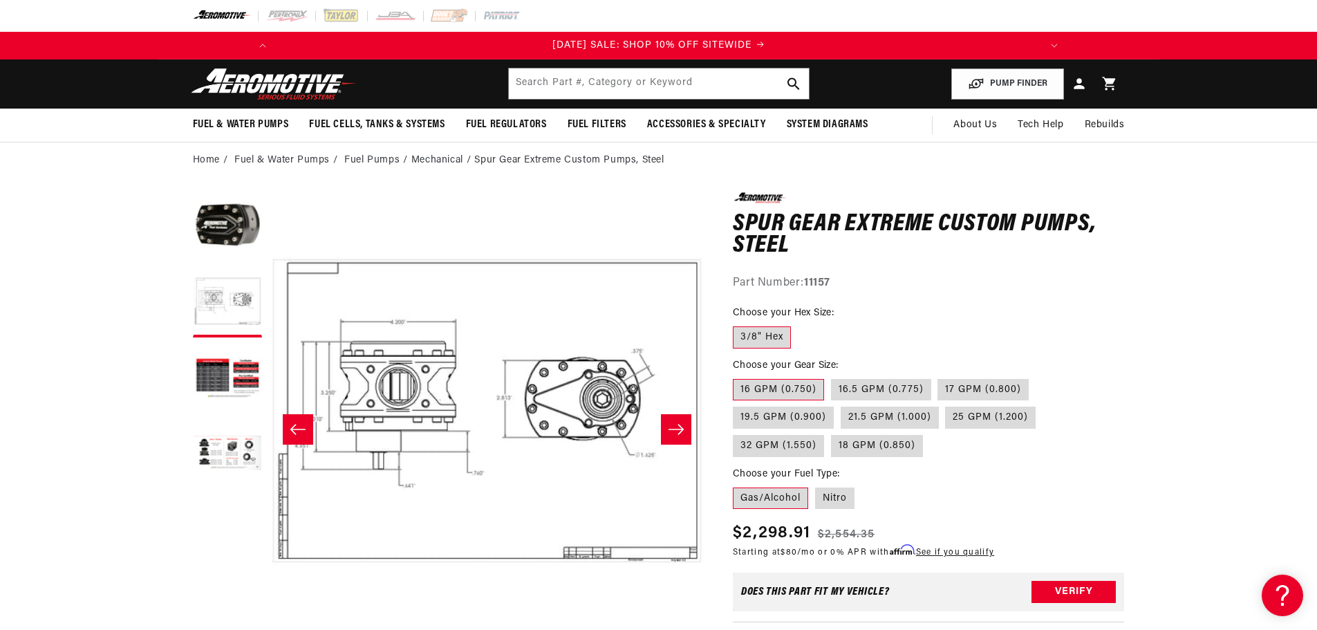
click at [680, 424] on icon "Slide right" at bounding box center [676, 429] width 17 height 14
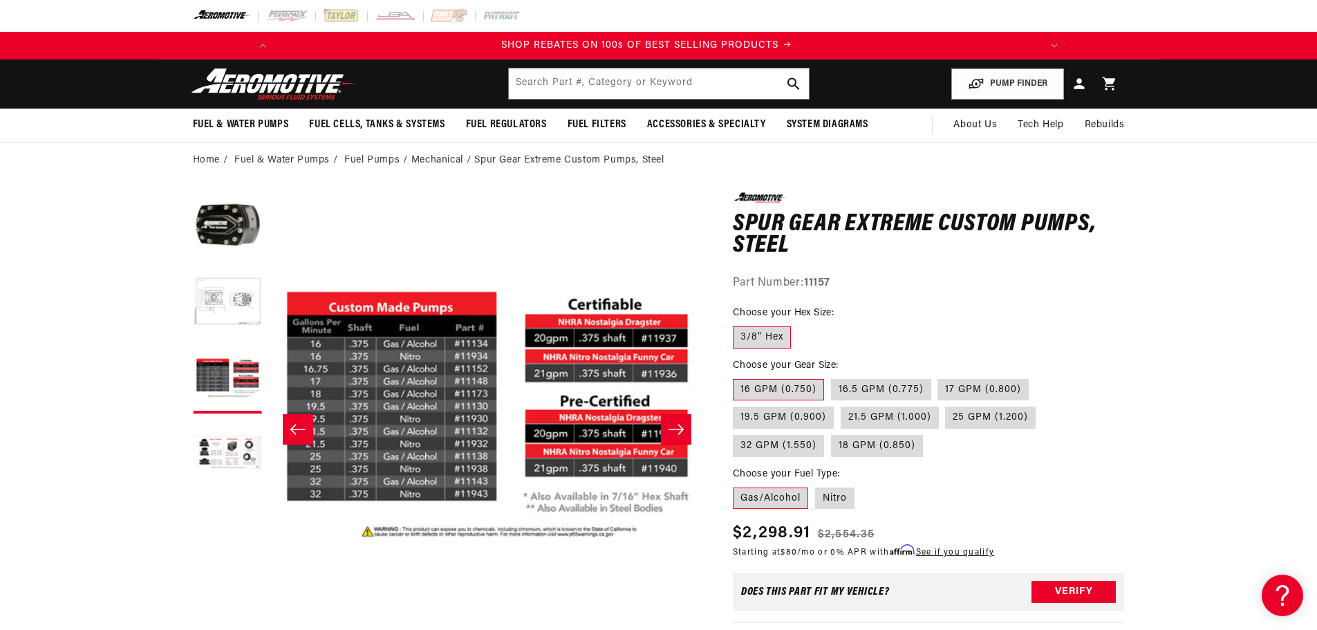
scroll to position [0, 784]
click at [297, 429] on icon "Slide left" at bounding box center [298, 429] width 17 height 14
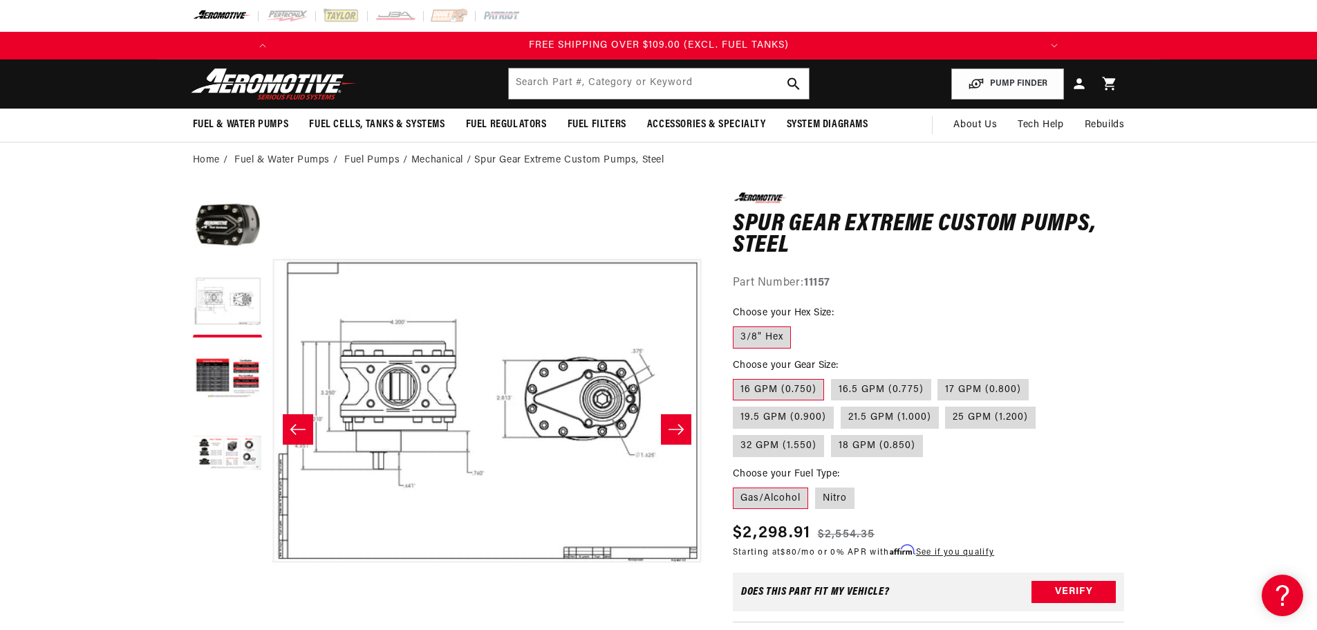
scroll to position [0, 1568]
click at [298, 428] on icon "Slide left" at bounding box center [298, 429] width 17 height 14
